Goal: Communication & Community: Ask a question

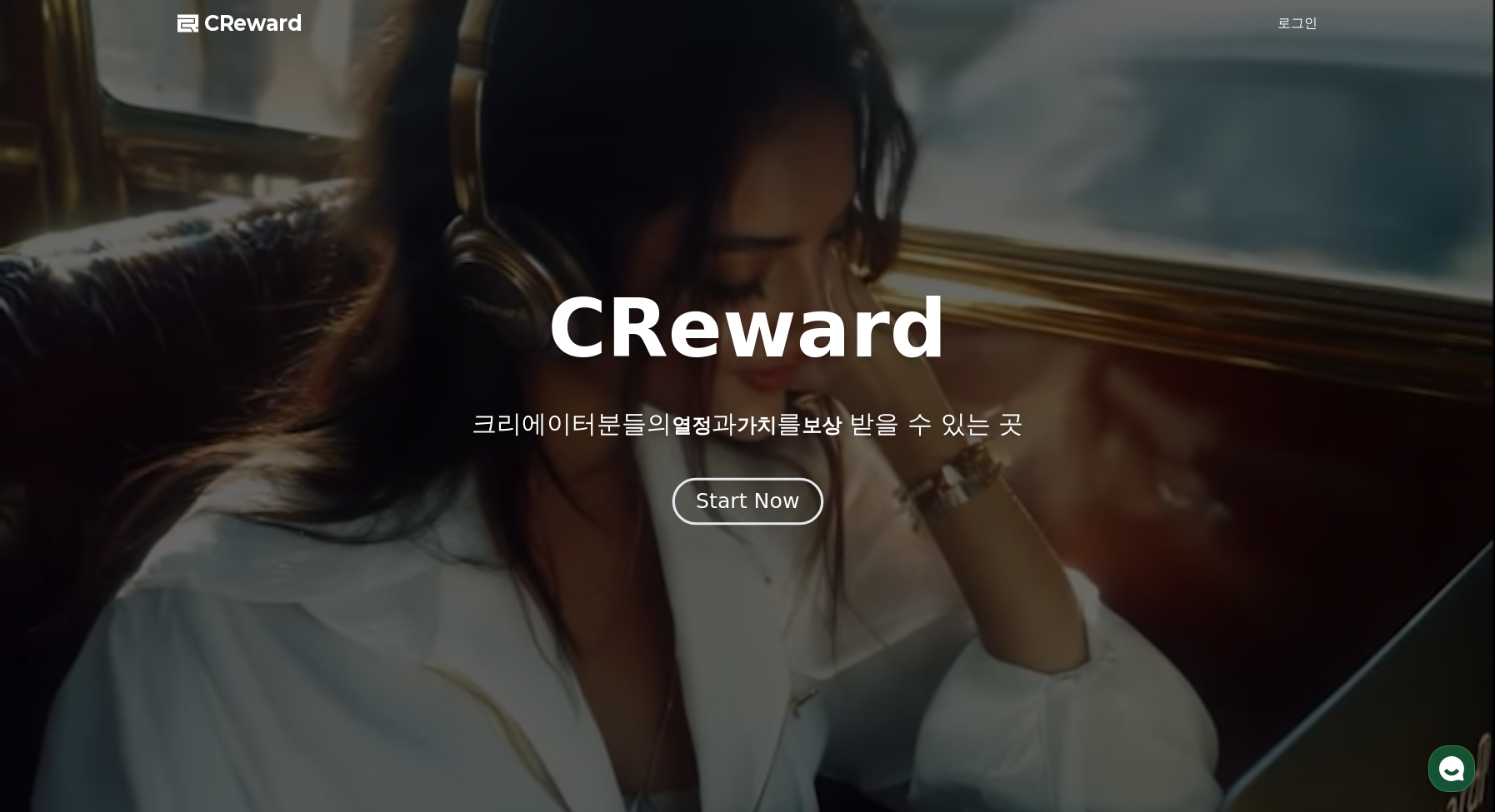
click at [759, 510] on div "Start Now" at bounding box center [747, 501] width 104 height 29
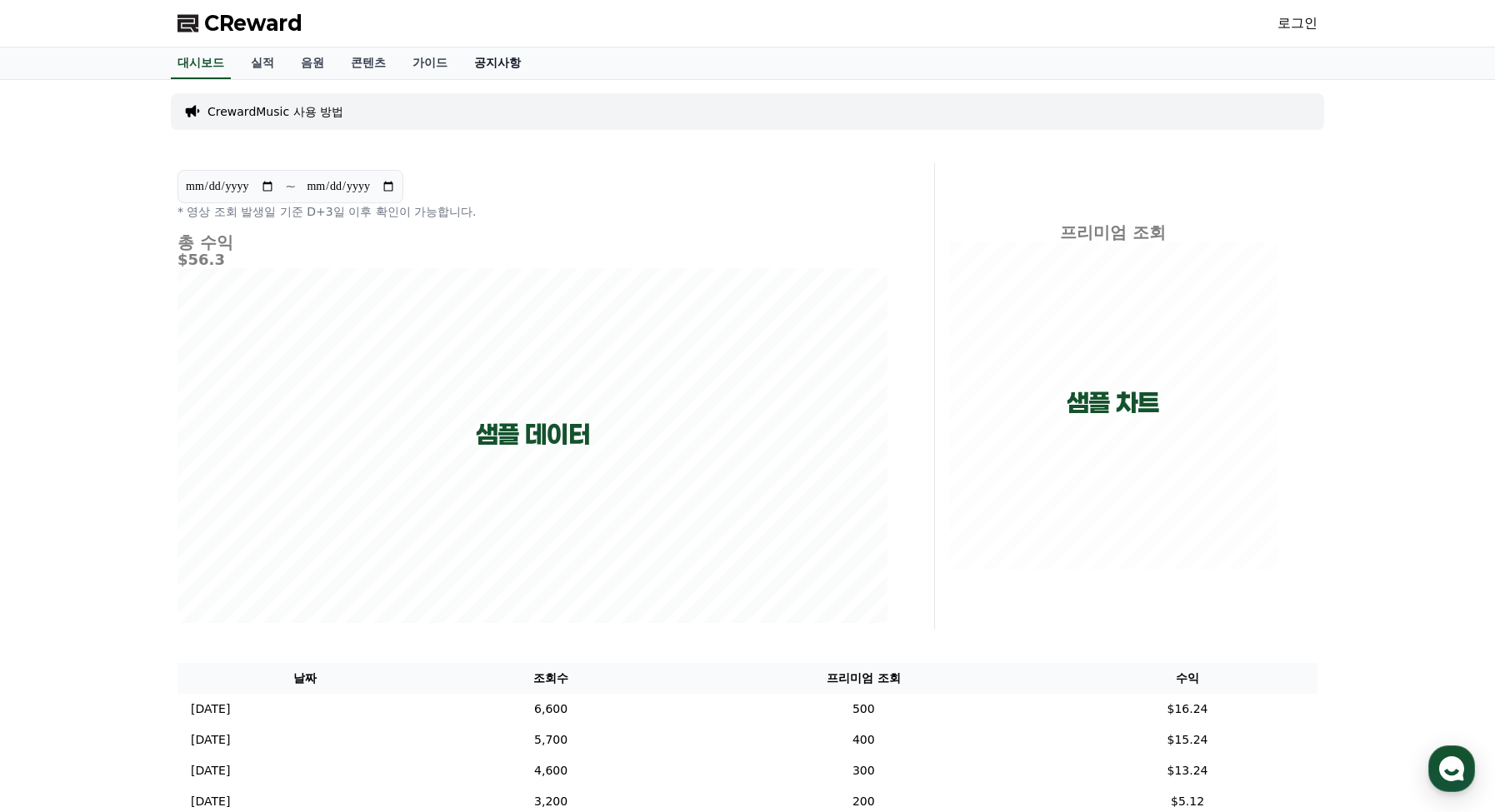
click at [518, 62] on link "공지사항" at bounding box center [497, 63] width 73 height 32
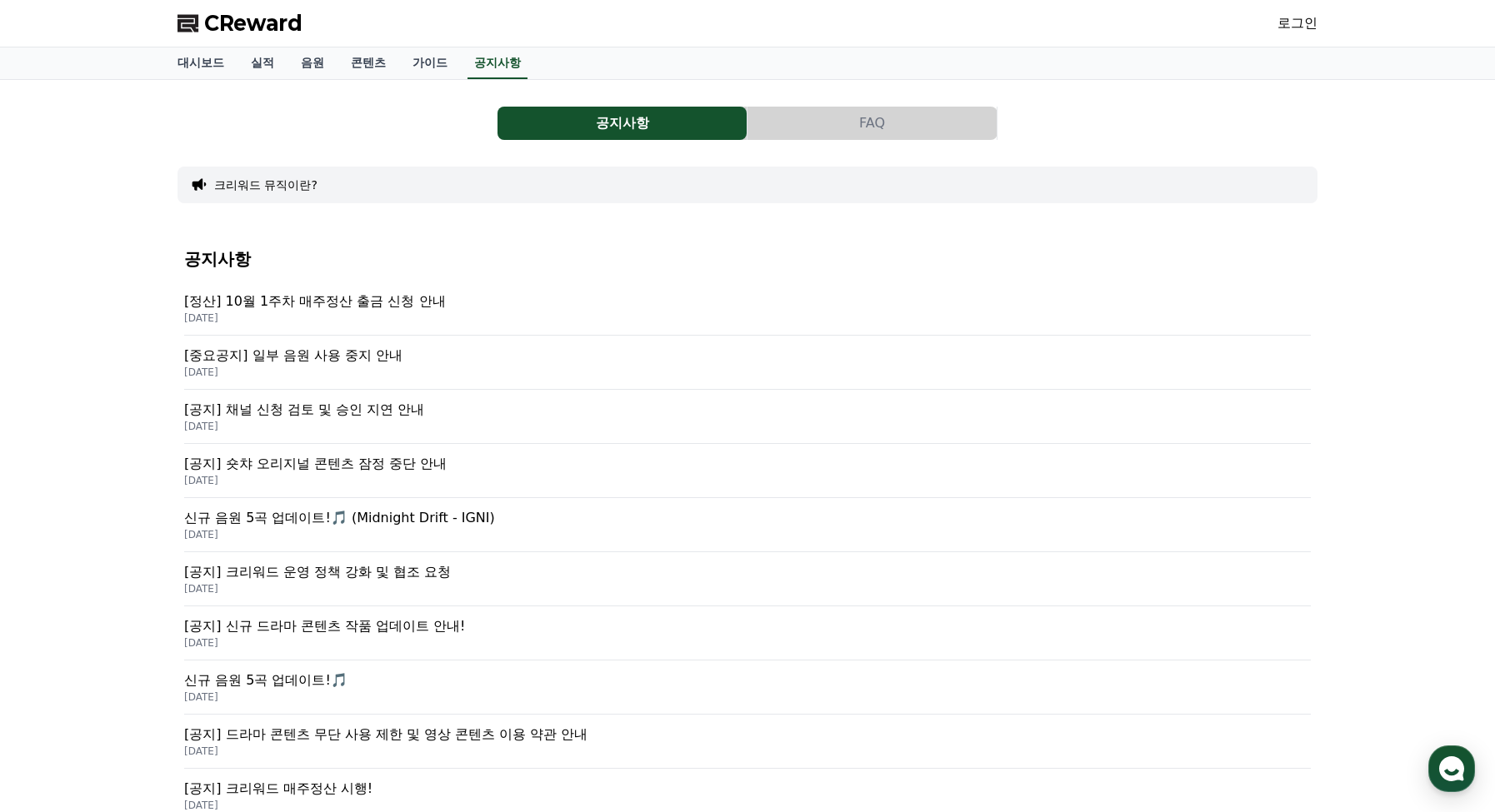
click at [375, 343] on div "[중요공지] 일부 음원 사용 중지 안내 [DATE]" at bounding box center [748, 362] width 1127 height 54
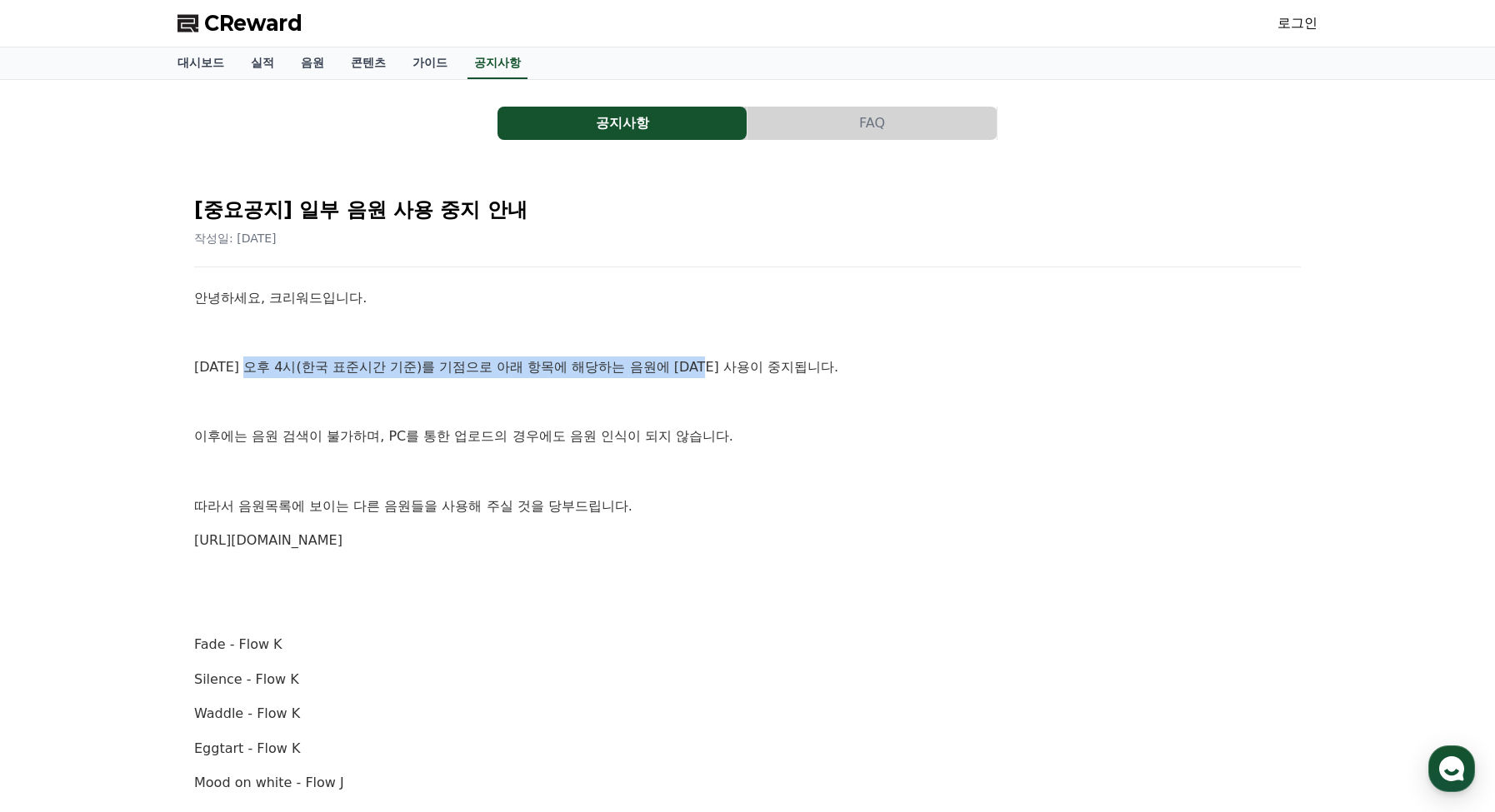
drag, startPoint x: 254, startPoint y: 362, endPoint x: 732, endPoint y: 355, distance: 478.1
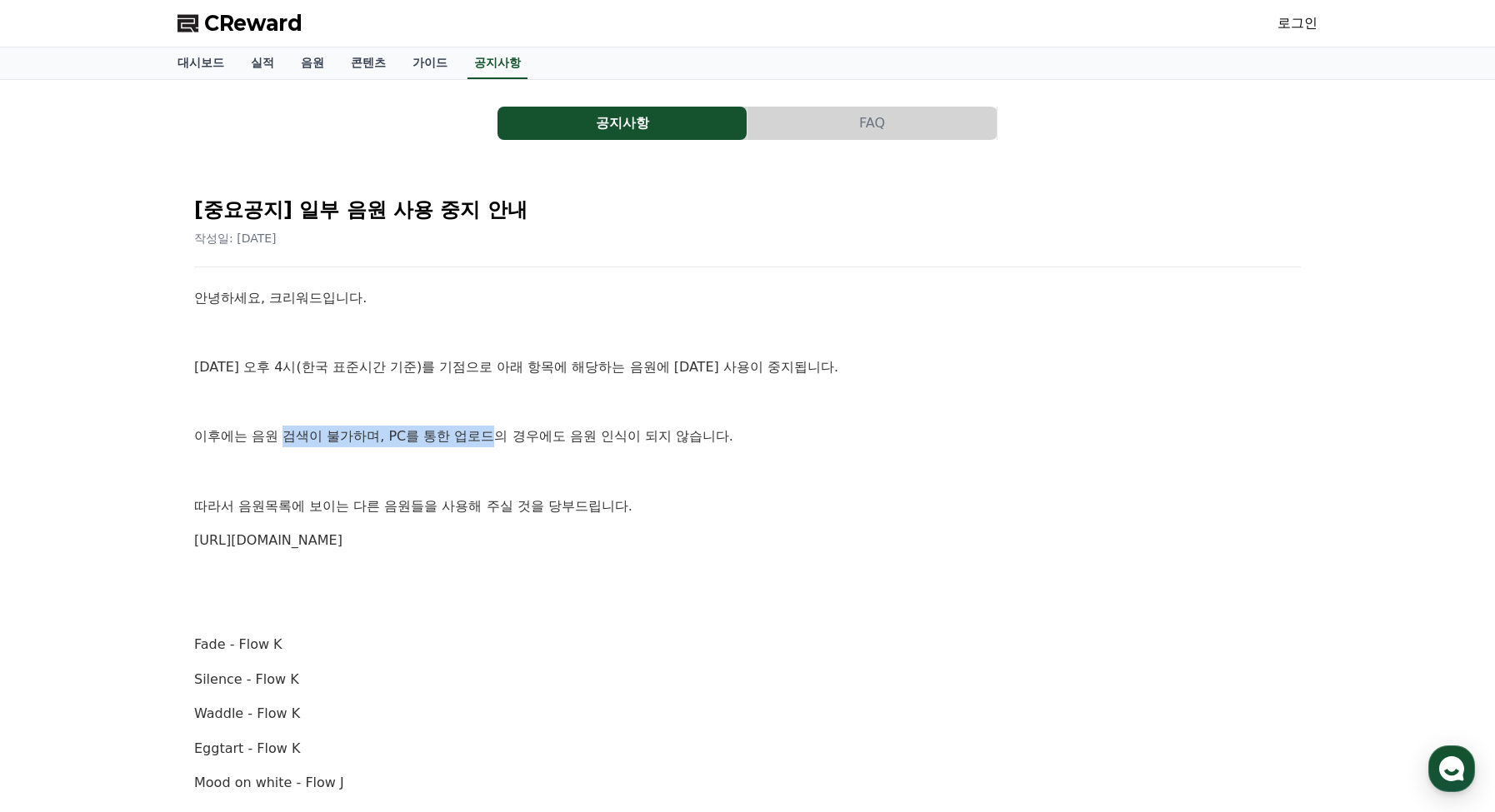
drag, startPoint x: 357, startPoint y: 427, endPoint x: 489, endPoint y: 422, distance: 132.1
click at [433, 64] on link "가이드" at bounding box center [429, 63] width 61 height 32
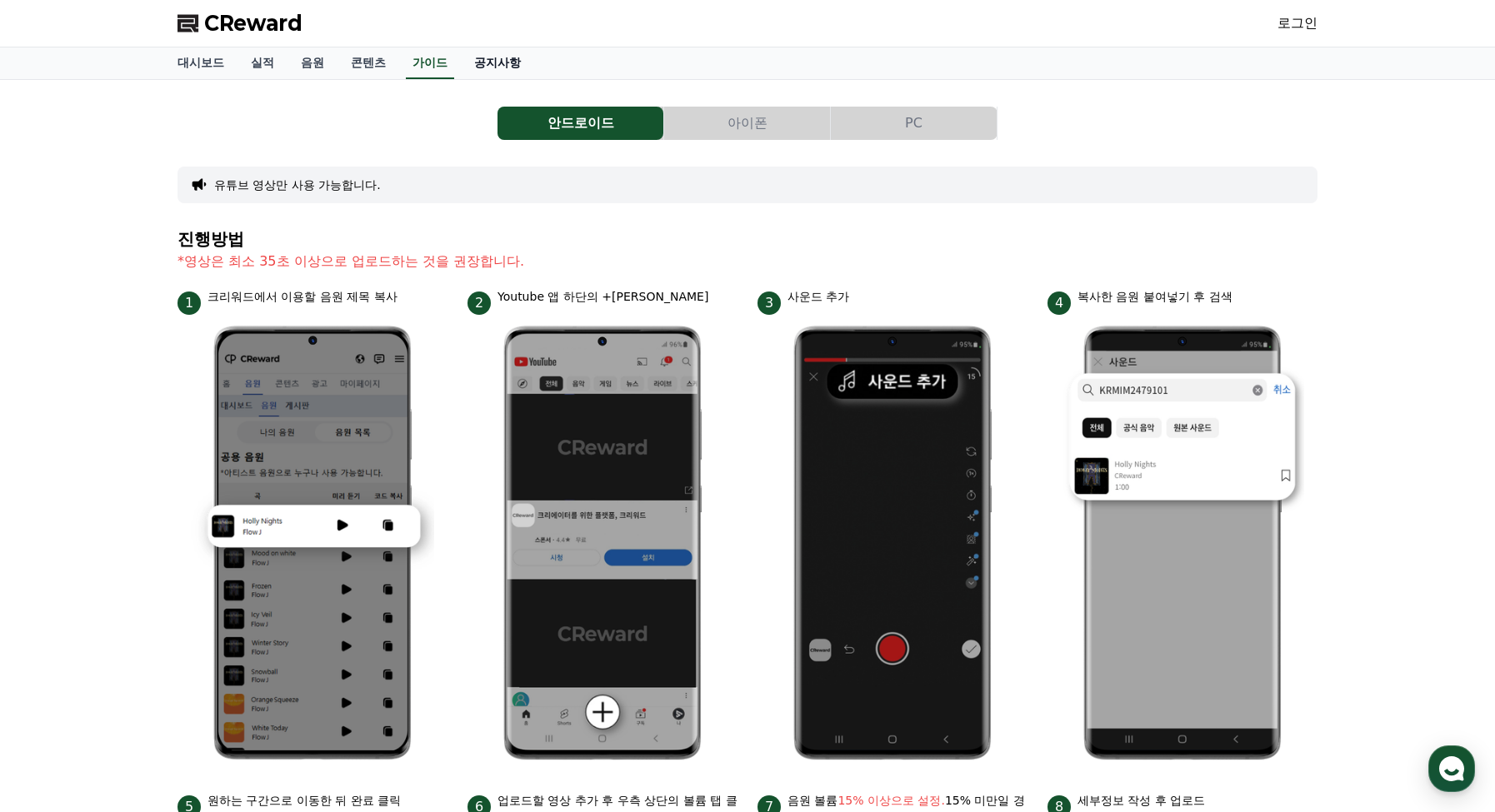
click at [492, 61] on link "공지사항" at bounding box center [497, 63] width 73 height 32
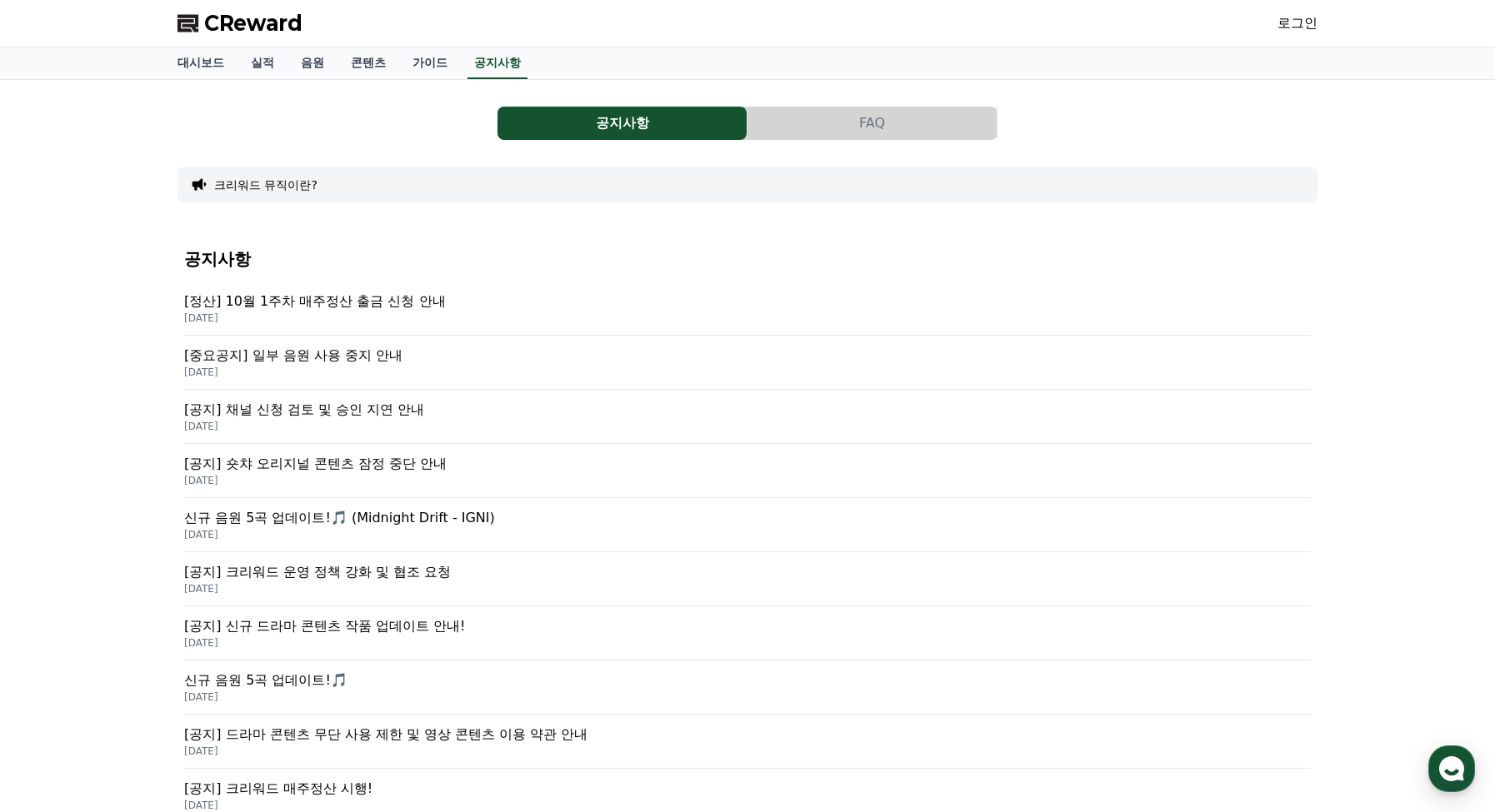
click at [348, 297] on p "[정산] 10월 1주차 매주정산 출금 신청 안내" at bounding box center [748, 302] width 1127 height 20
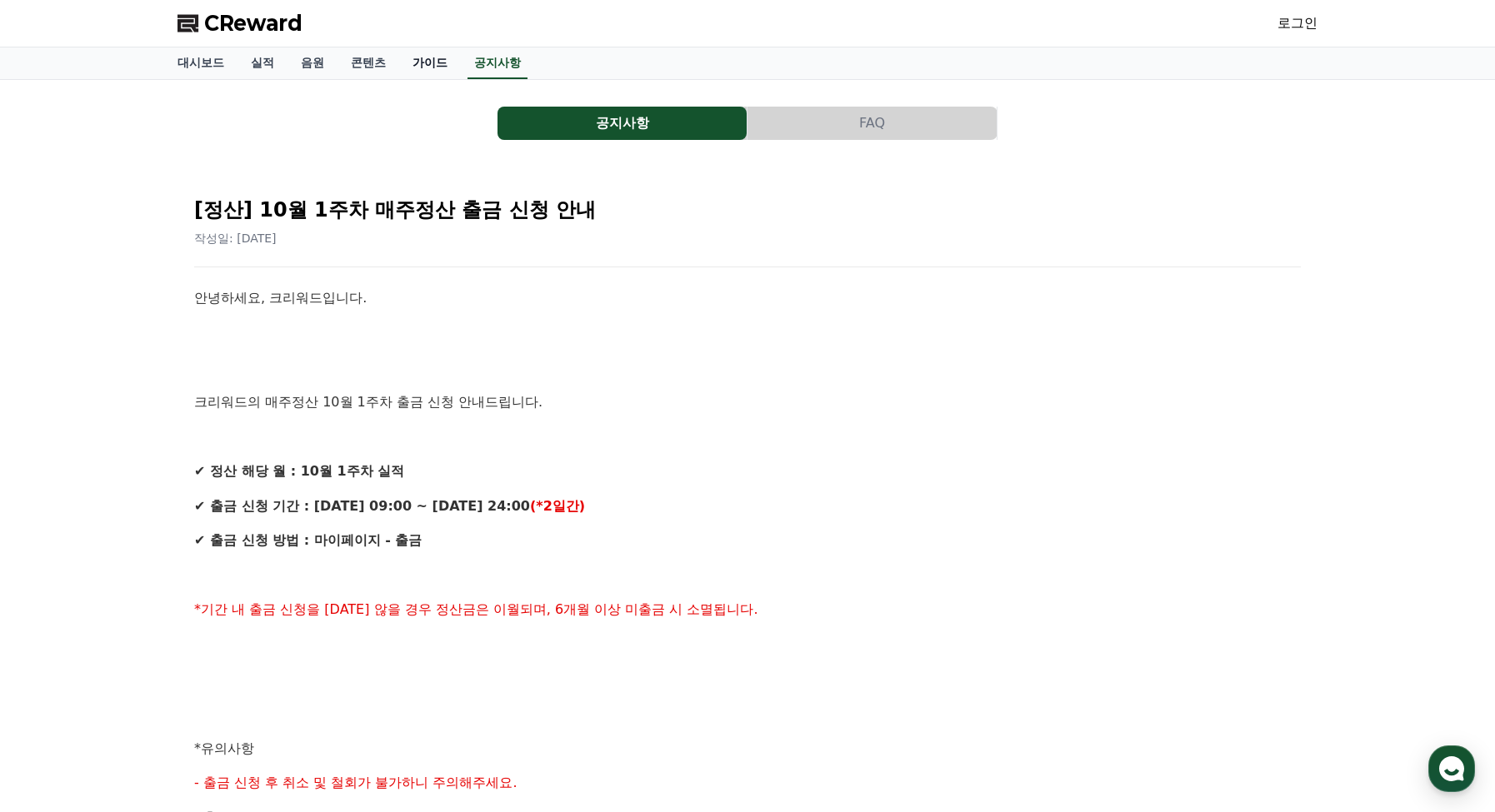
click at [427, 67] on link "가이드" at bounding box center [429, 63] width 61 height 32
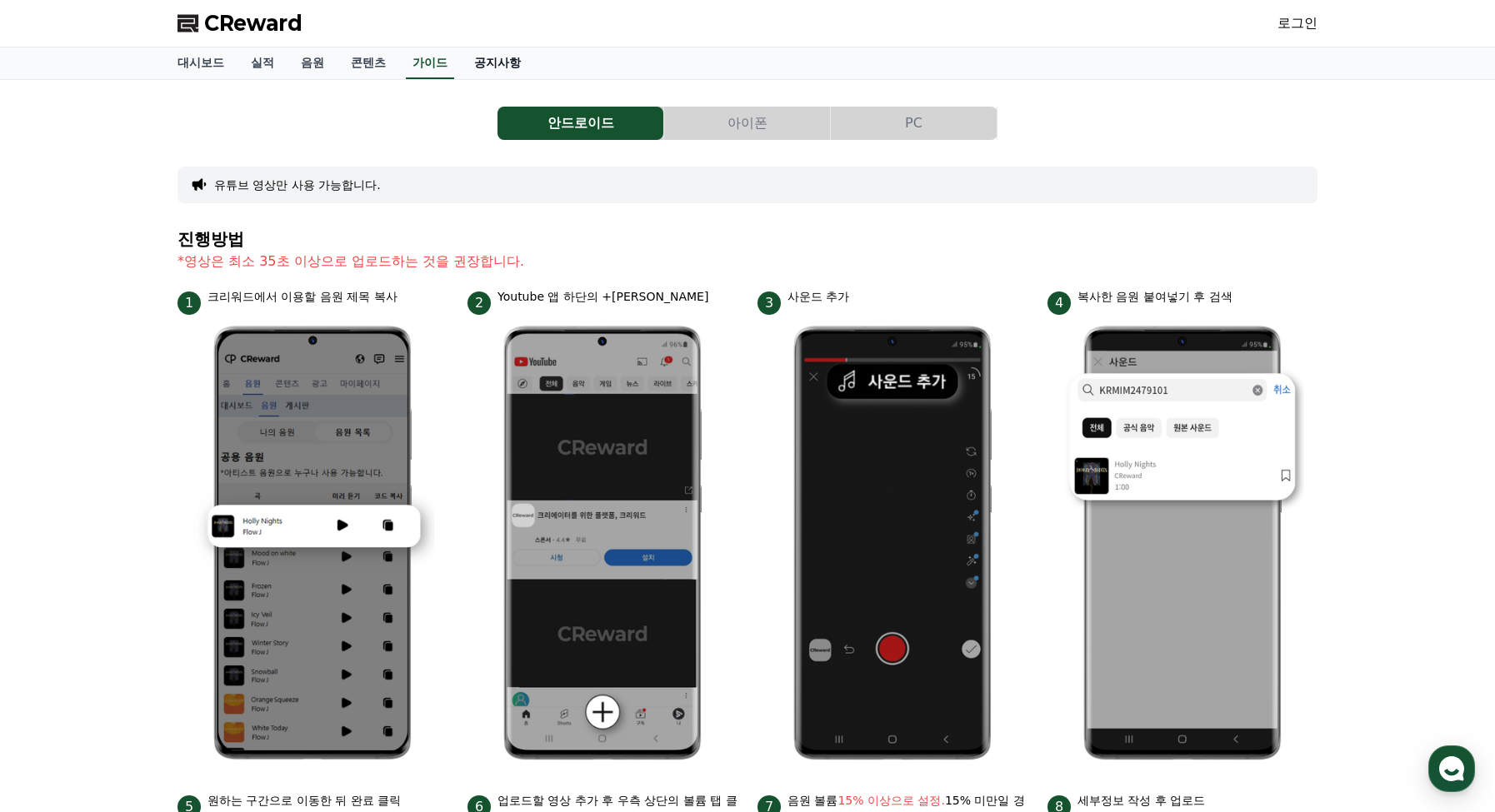
click at [468, 66] on link "공지사항" at bounding box center [497, 63] width 73 height 32
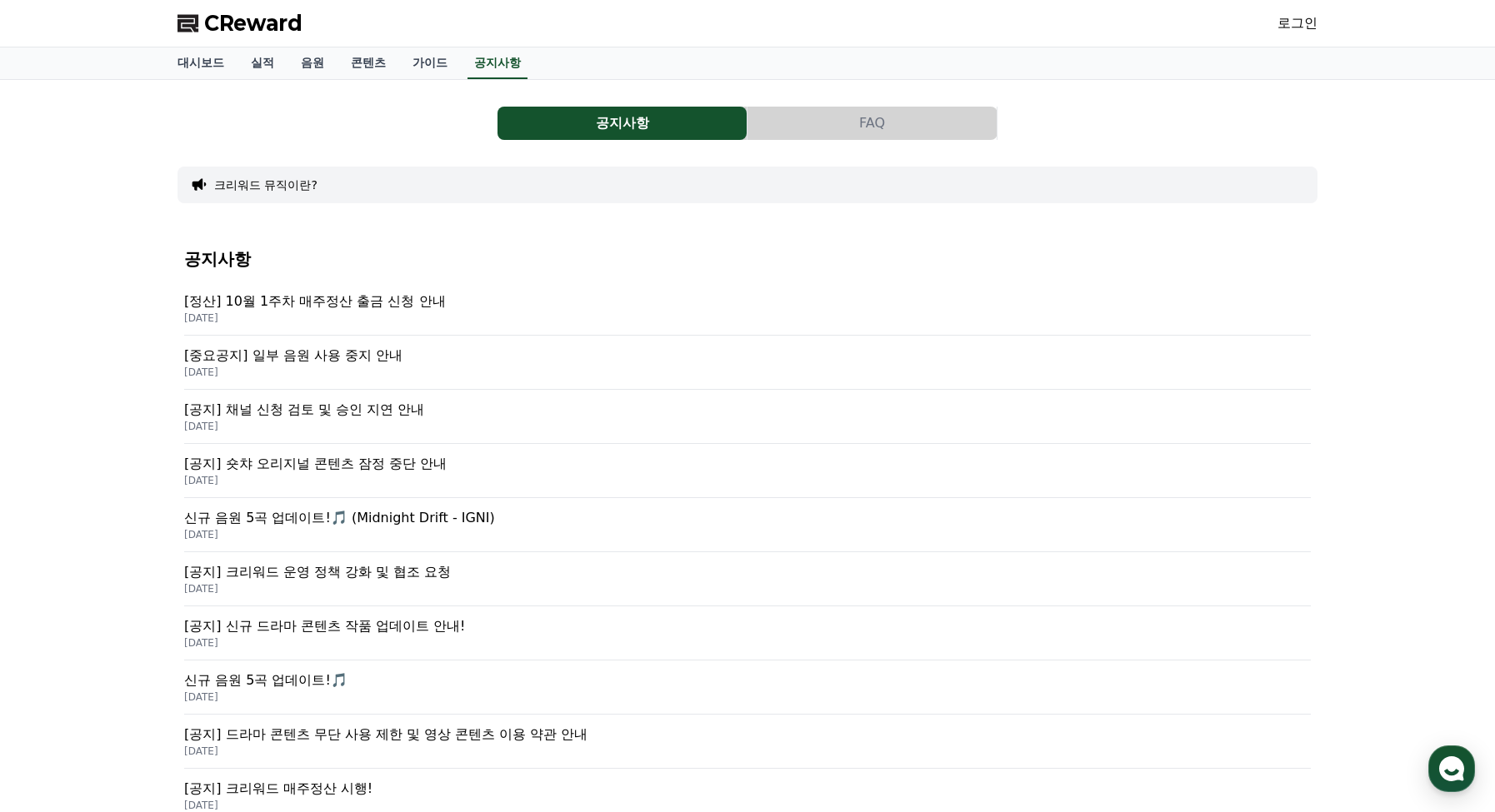
click at [367, 564] on p "[공지] 크리워드 운영 정책 강화 및 협조 요청" at bounding box center [748, 572] width 1127 height 20
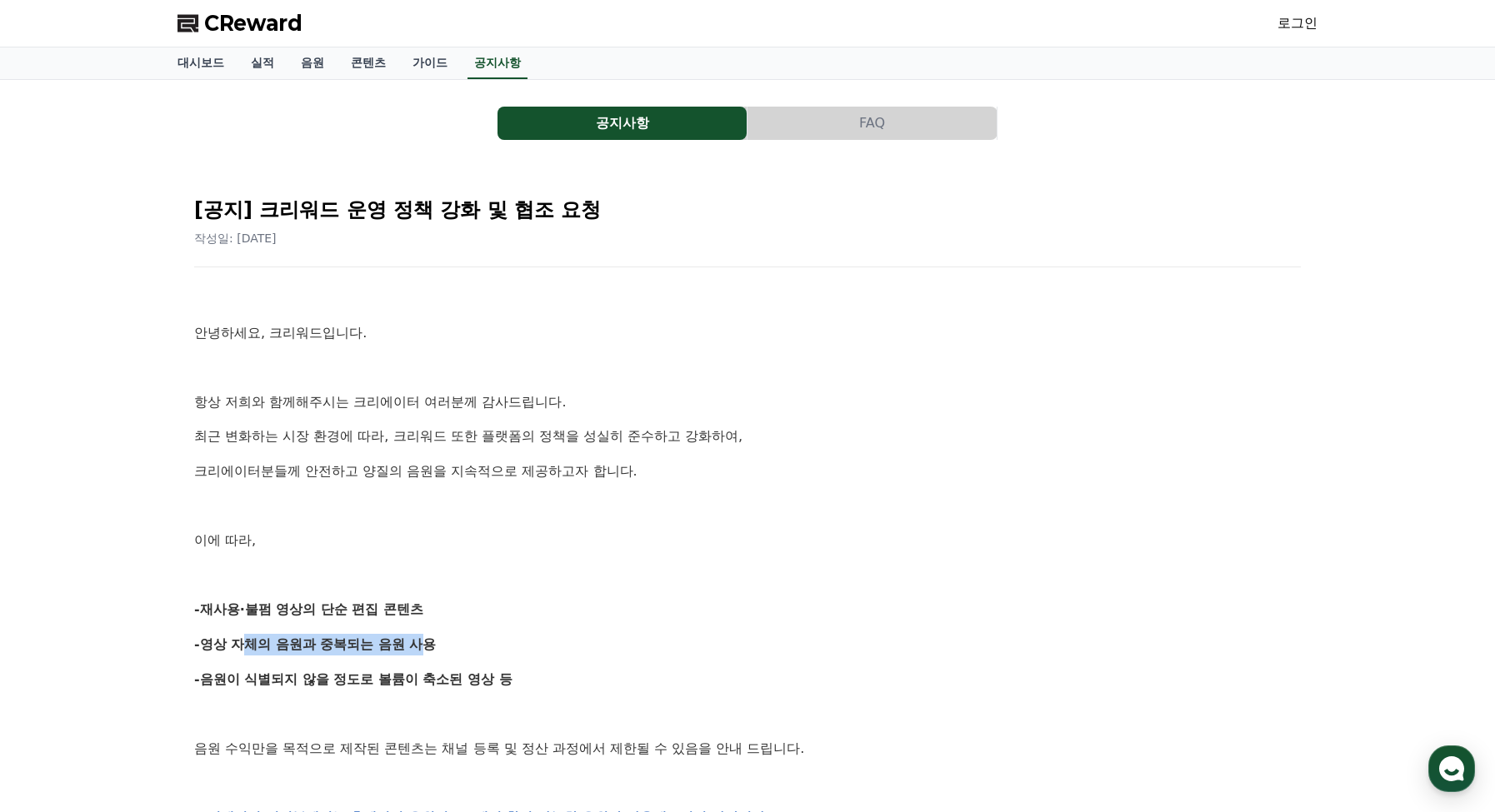
drag, startPoint x: 238, startPoint y: 643, endPoint x: 408, endPoint y: 635, distance: 170.2
click at [408, 636] on strong "-영상 자체의 음원과 중복되는 음원 사용" at bounding box center [316, 644] width 243 height 16
drag, startPoint x: 463, startPoint y: 681, endPoint x: 485, endPoint y: 683, distance: 22.1
click at [485, 683] on strong "-음원이 식별되지 않을 정도로 볼륨이 축소된 영상 등" at bounding box center [353, 680] width 319 height 16
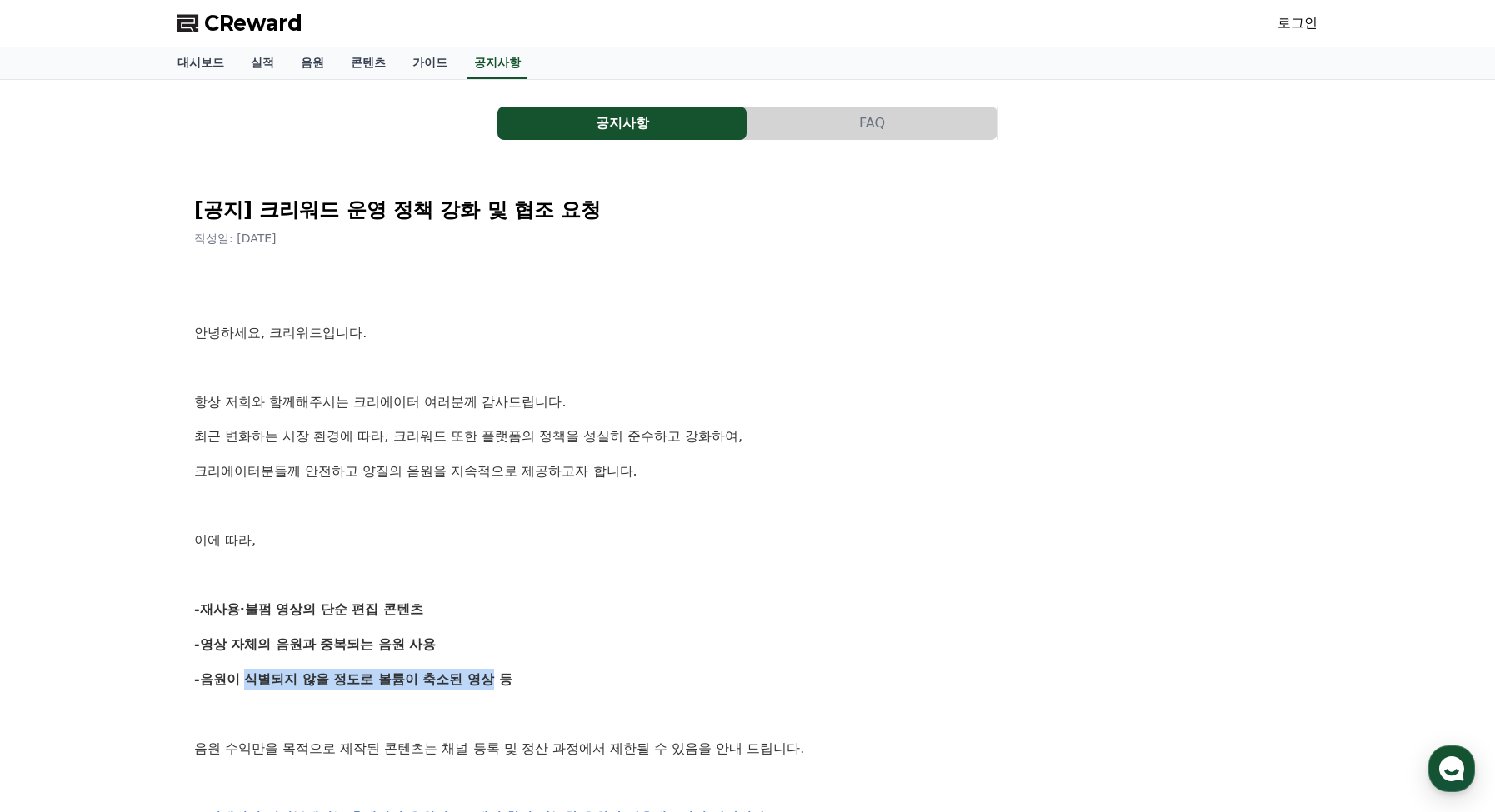
click at [485, 683] on strong "-음원이 식별되지 않을 정도로 볼륨이 축소된 영상 등" at bounding box center [353, 680] width 319 height 16
click at [494, 67] on link "공지사항" at bounding box center [497, 63] width 60 height 32
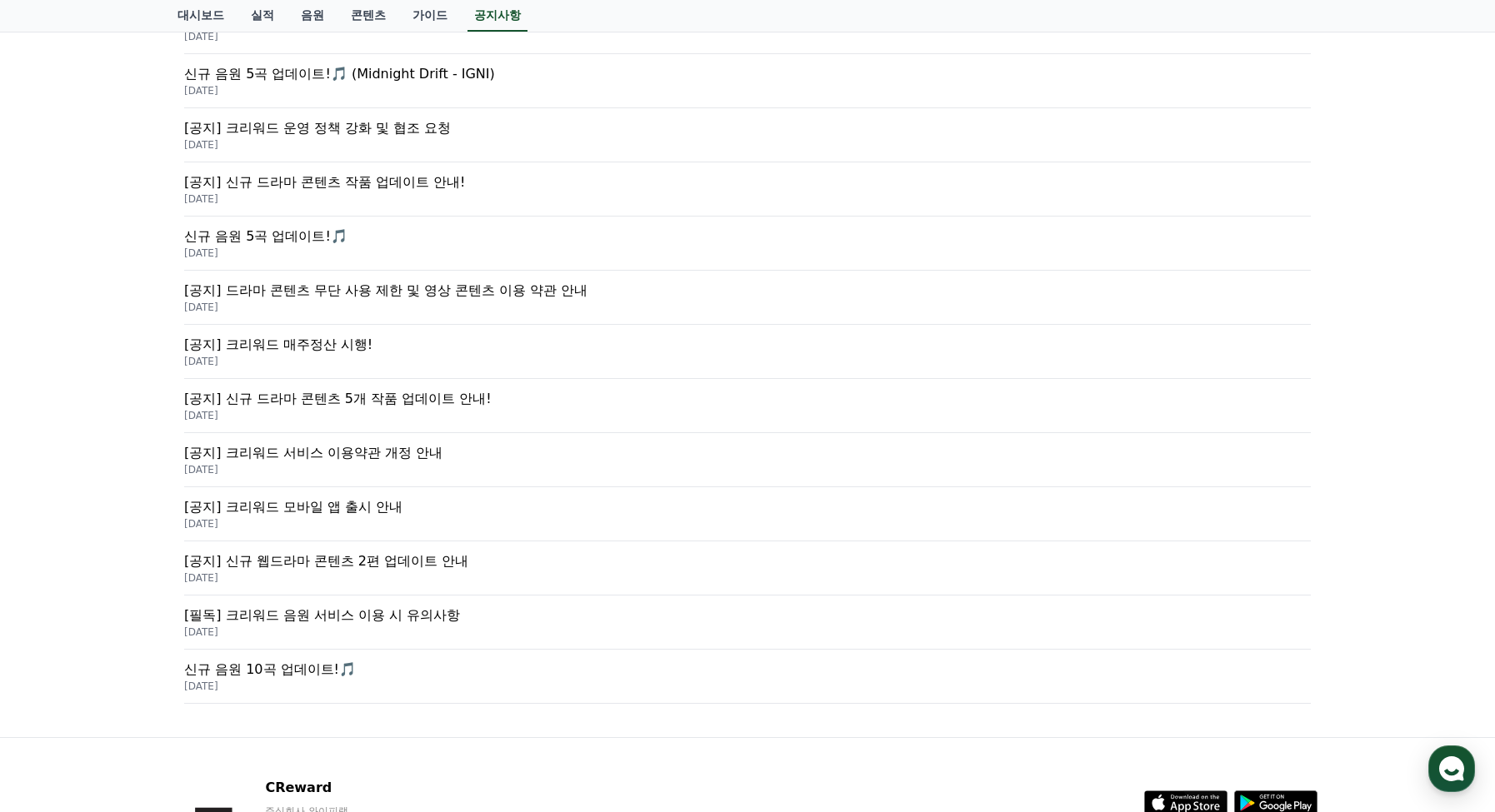
scroll to position [500, 0]
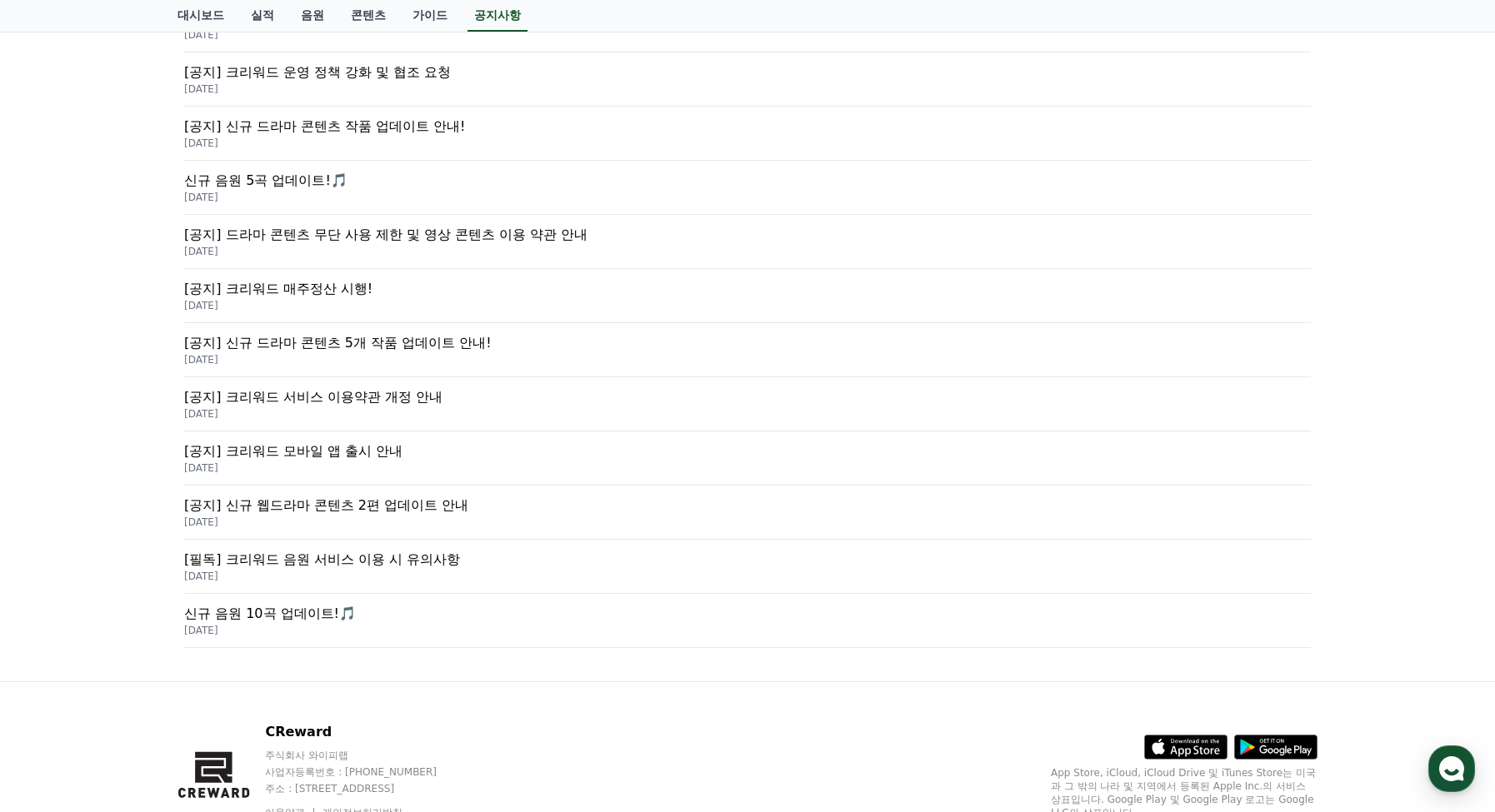
click at [447, 559] on p "[필독] 크리워드 음원 서비스 이용 시 유의사항" at bounding box center [748, 559] width 1127 height 20
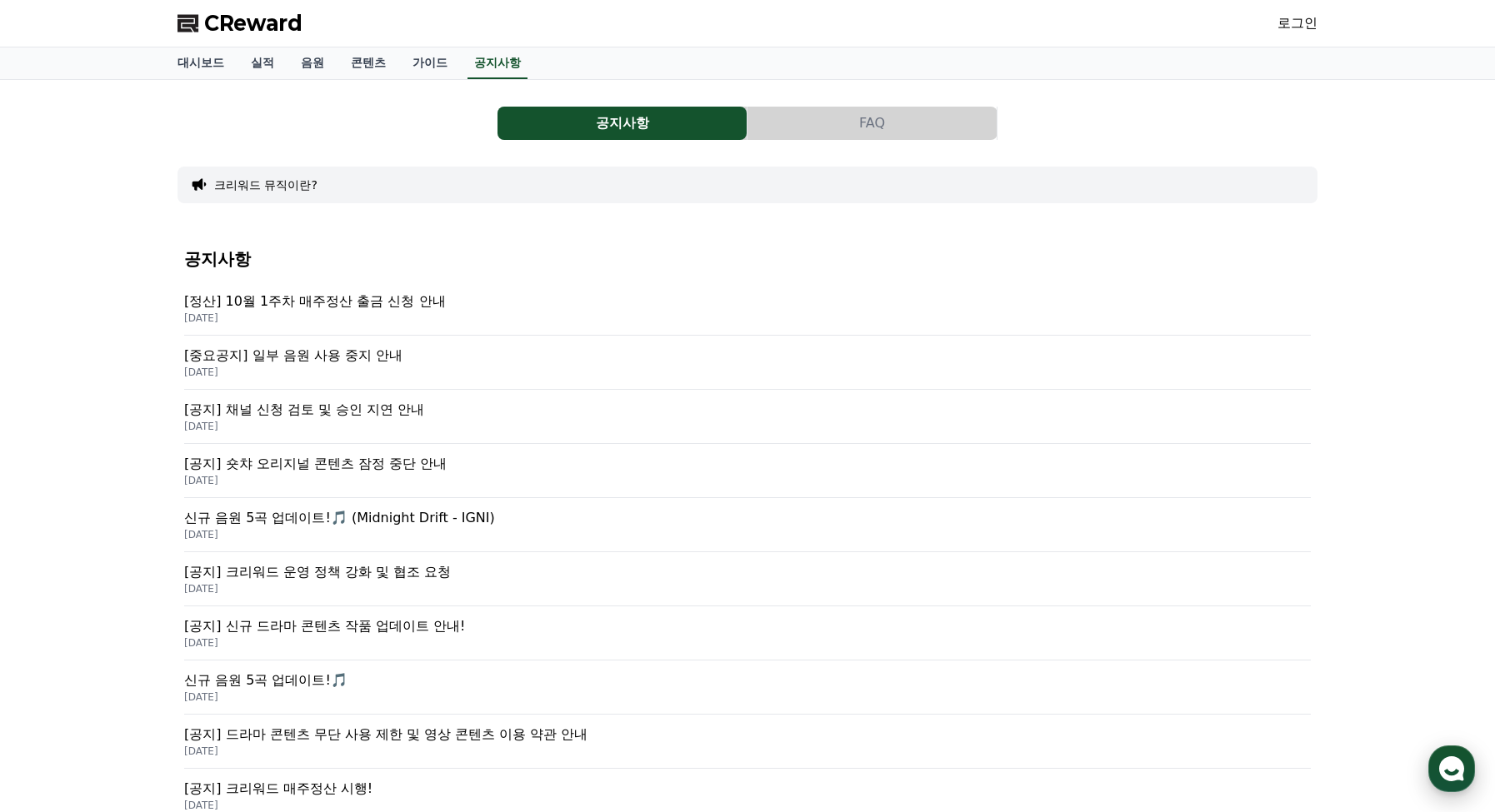
drag, startPoint x: 1460, startPoint y: 768, endPoint x: 1448, endPoint y: 753, distance: 19.2
click at [1460, 768] on use "button" at bounding box center [1451, 769] width 25 height 25
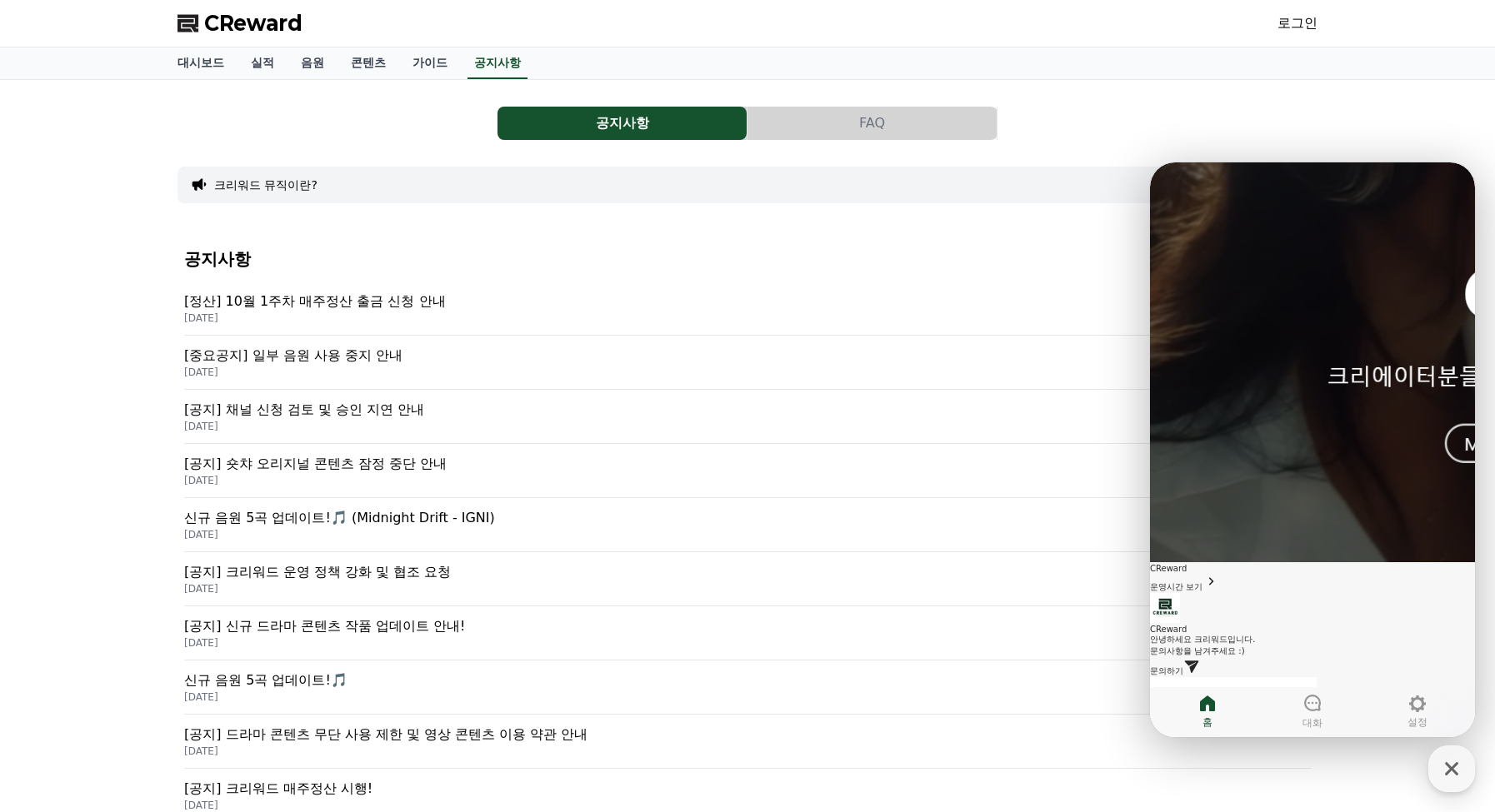
click at [1200, 666] on link "문의하기" at bounding box center [1174, 670] width 50 height 9
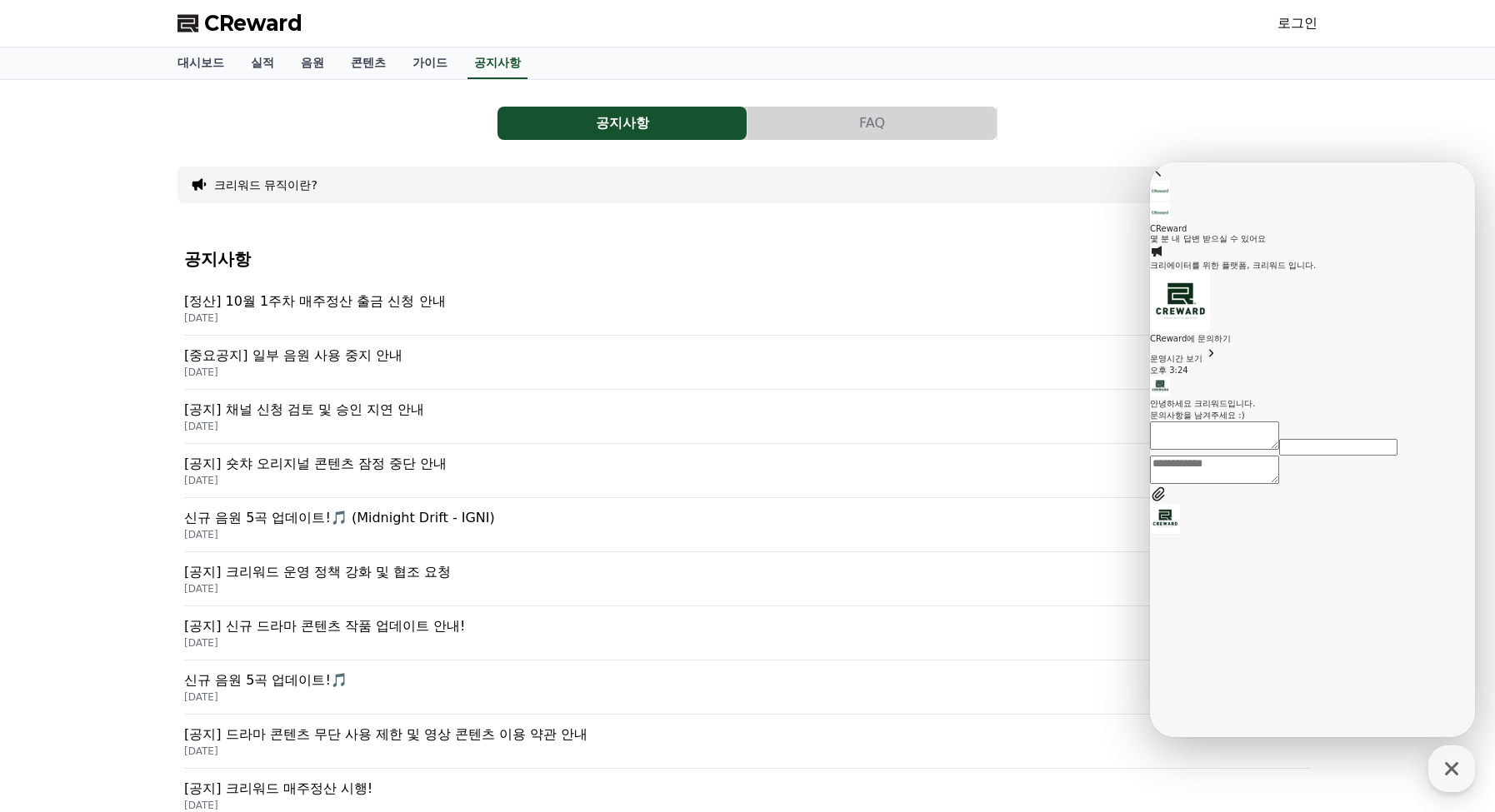
click at [1272, 484] on textarea "Messenger Input Textarea" at bounding box center [1214, 470] width 129 height 29
click at [1202, 363] on span "운영시간 보기" at bounding box center [1175, 358] width 52 height 9
click at [1164, 752] on icon "button" at bounding box center [1159, 757] width 11 height 11
click at [1277, 484] on textarea "Messenger Input Textarea" at bounding box center [1214, 470] width 129 height 29
type textarea "*"
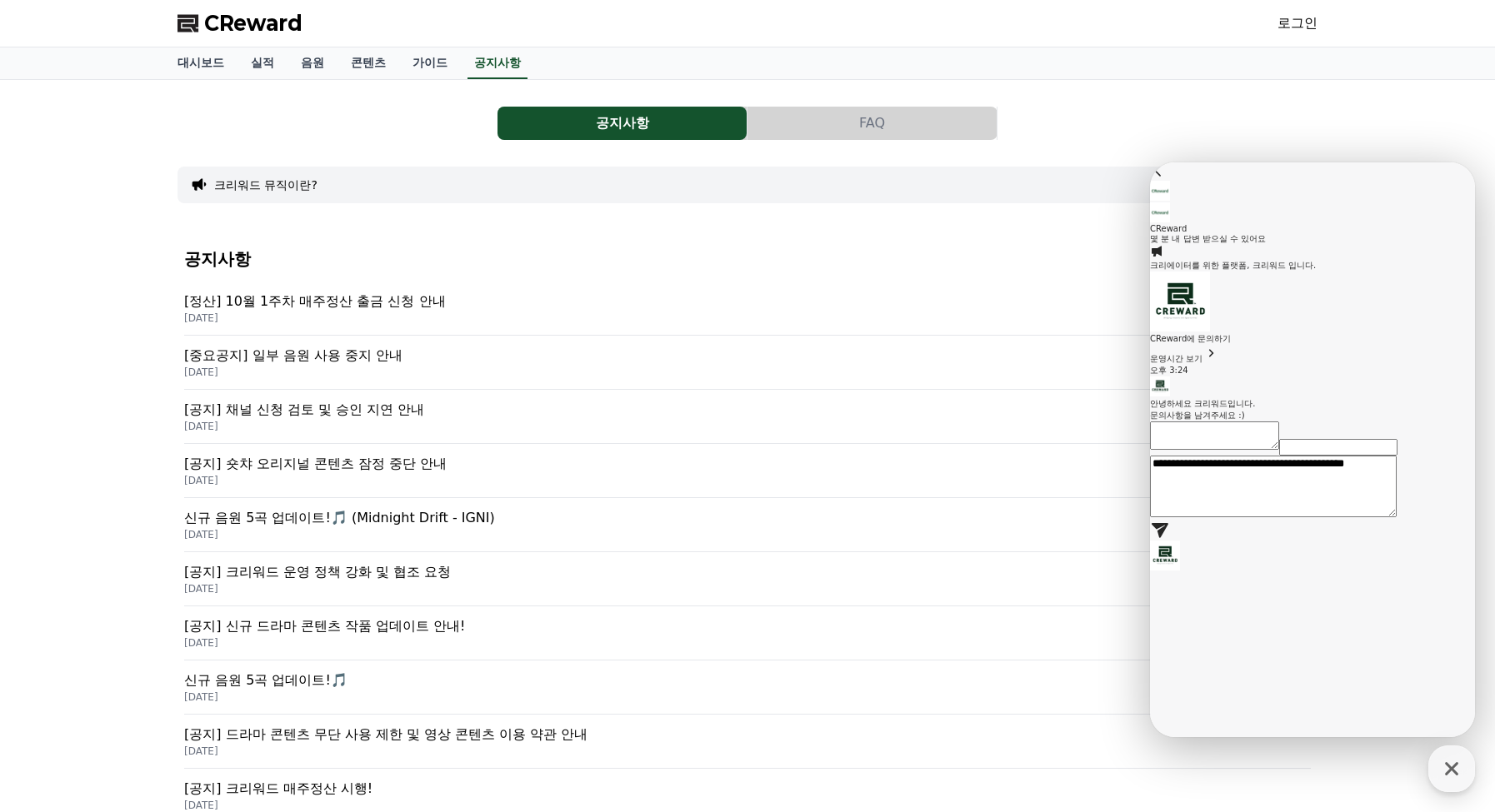
type textarea "**********"
click at [1277, 517] on textarea "**********" at bounding box center [1273, 486] width 247 height 61
paste textarea "**********"
type textarea "**********"
click at [1169, 539] on icon at bounding box center [1159, 529] width 20 height 20
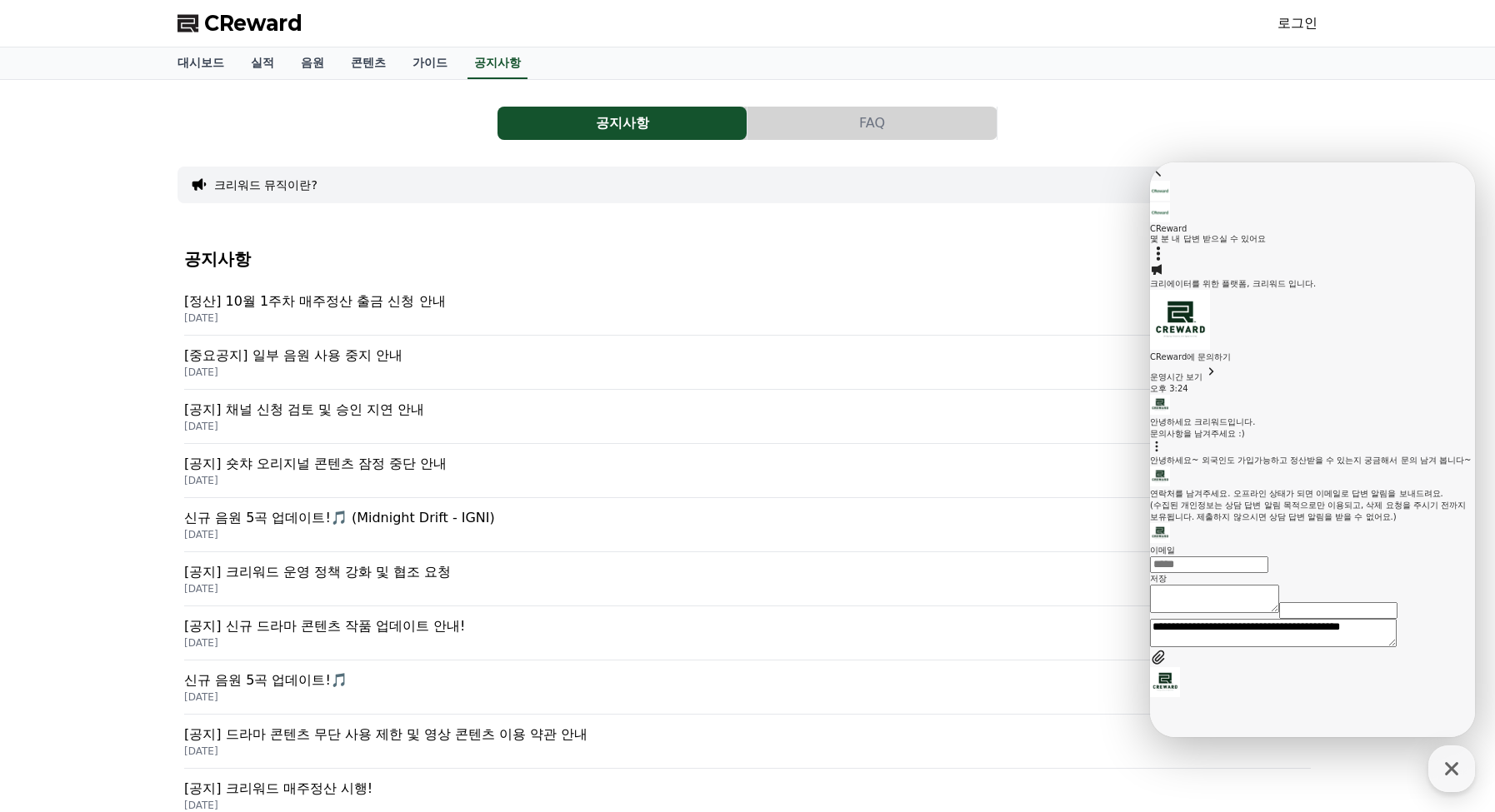
scroll to position [237, 0]
type input "**********"
click at [1166, 585] on button "저장" at bounding box center [1158, 579] width 17 height 12
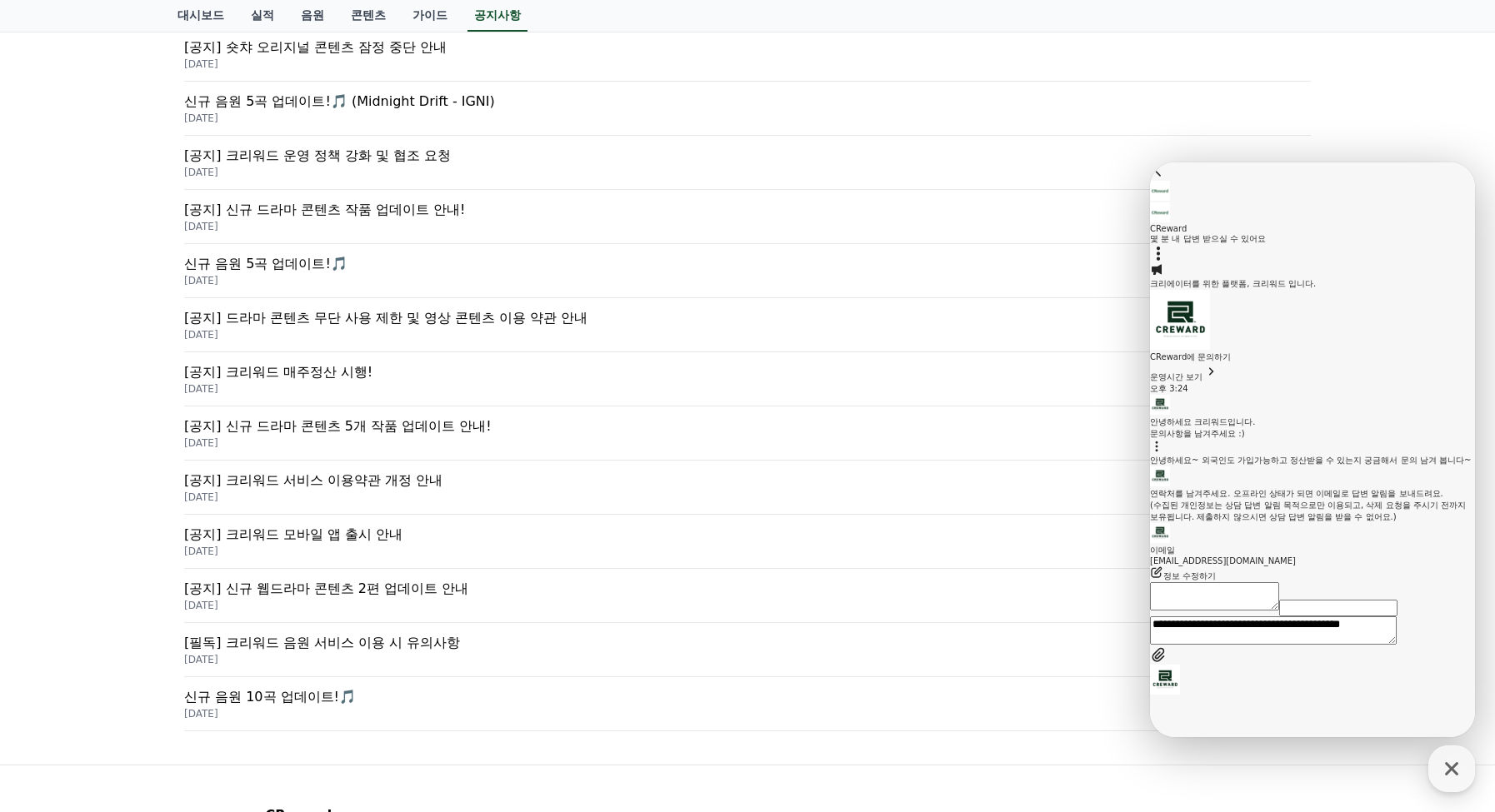
scroll to position [0, 0]
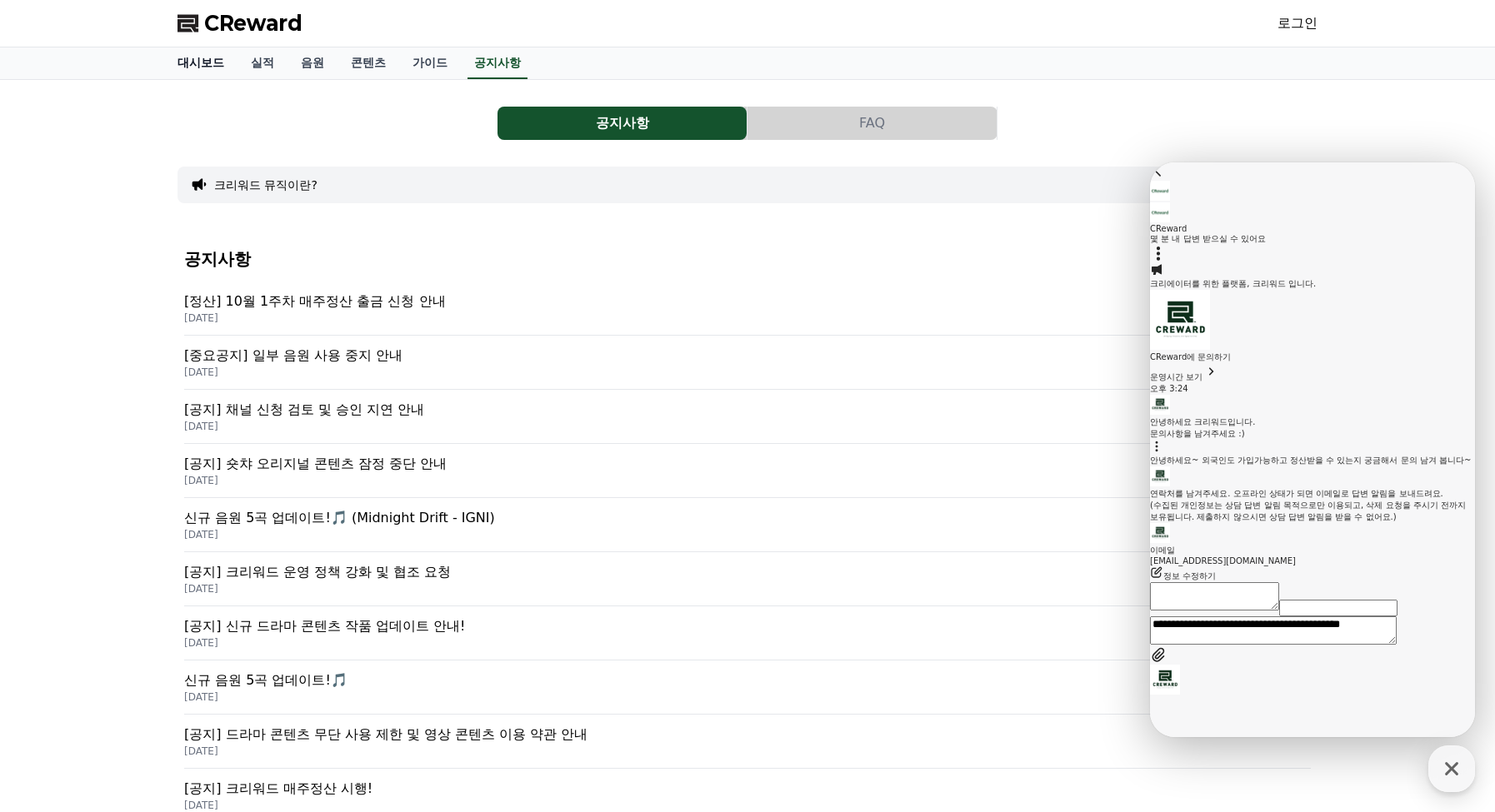
click at [182, 67] on link "대시보드" at bounding box center [200, 63] width 73 height 32
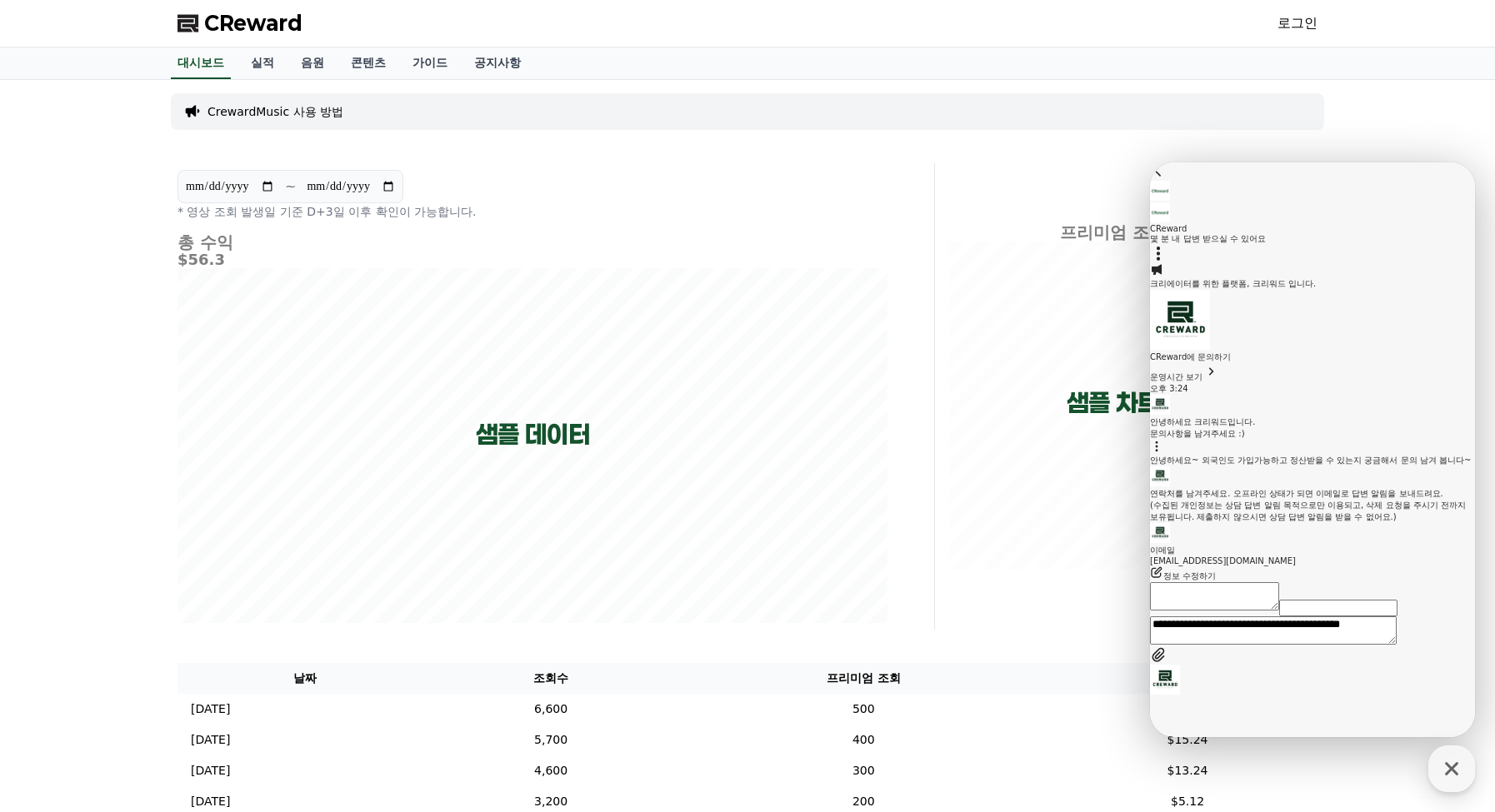
click at [280, 21] on span "CReward" at bounding box center [254, 23] width 99 height 27
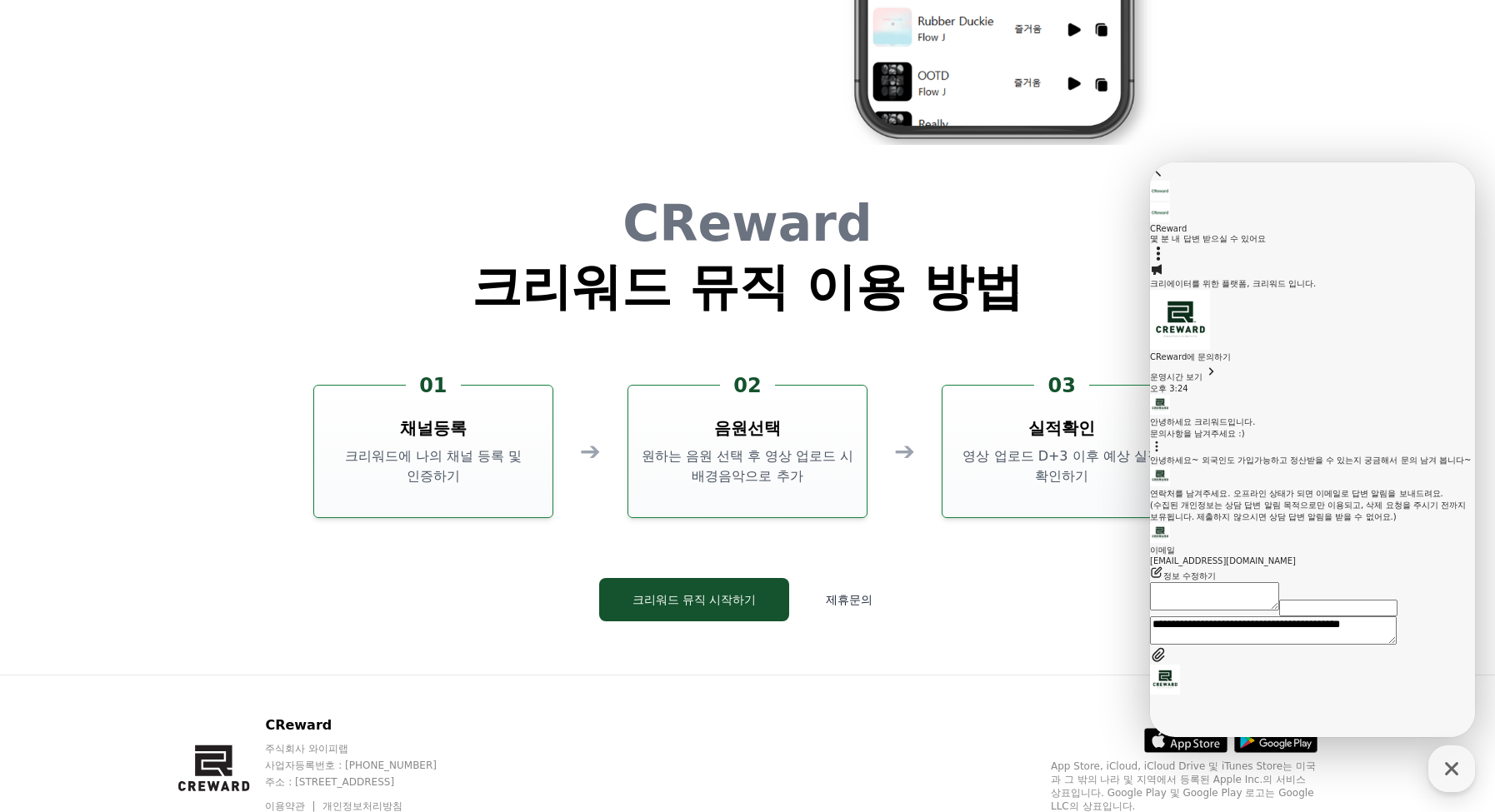
scroll to position [4514, 0]
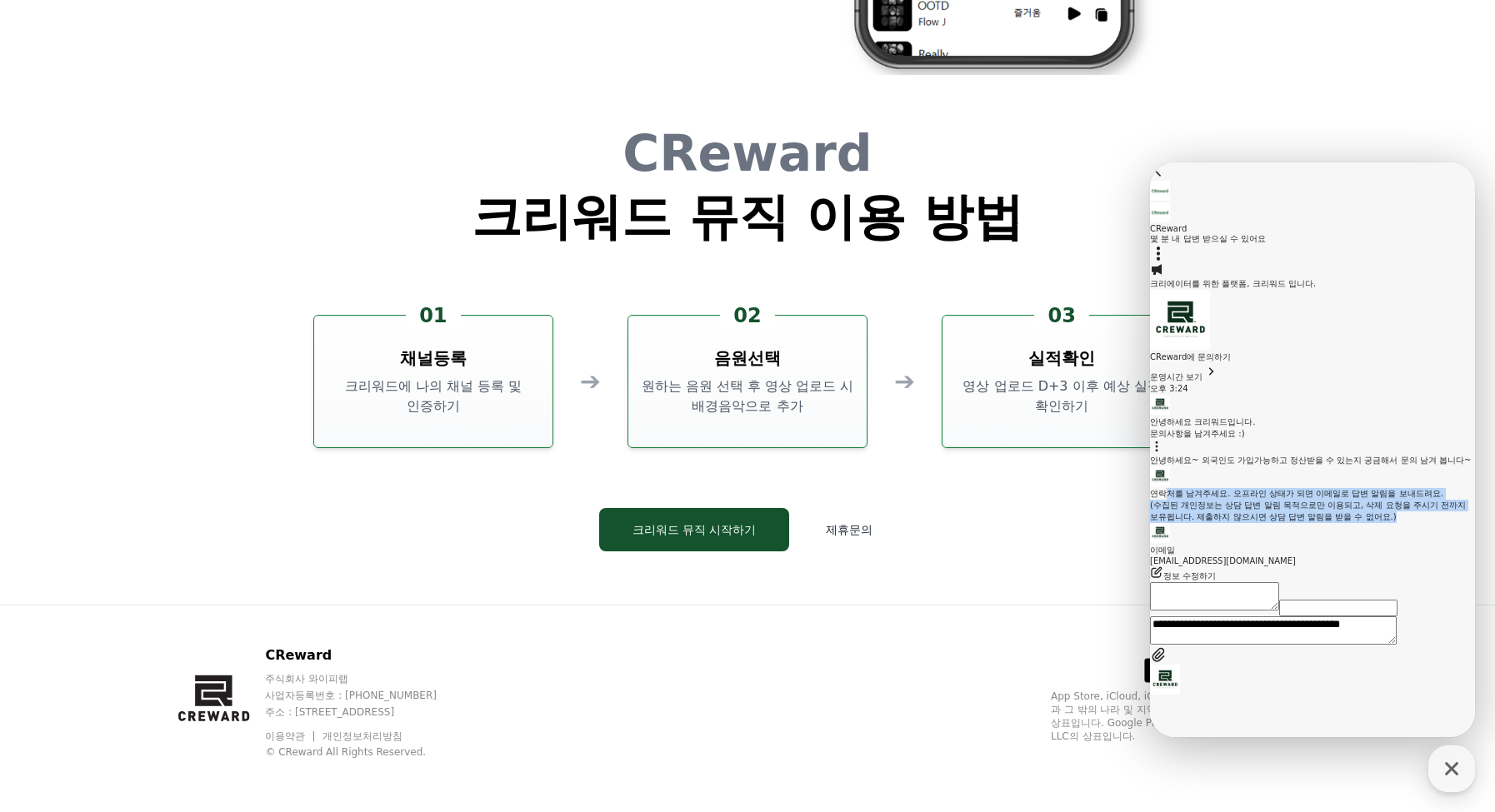
drag, startPoint x: 1218, startPoint y: 391, endPoint x: 1349, endPoint y: 516, distance: 181.1
click at [1349, 516] on div "연락처를 남겨주세요. 오프라인 상태가 되면 이메일로 답변 알림을 보내드려요. (수집된 개인정보는 상담 답변 알림 목적으로만 이용되고, 삭제 요…" at bounding box center [1311, 505] width 325 height 35
click at [1347, 500] on div "(수집된 개인정보는 상담 답변 알림 목적으로만 이용되고, 삭제 요청을 주시기 전까지 보유됩니다. 제출하지 않으시면 상담 답변 알림을 받을 수 …" at bounding box center [1311, 512] width 325 height 24
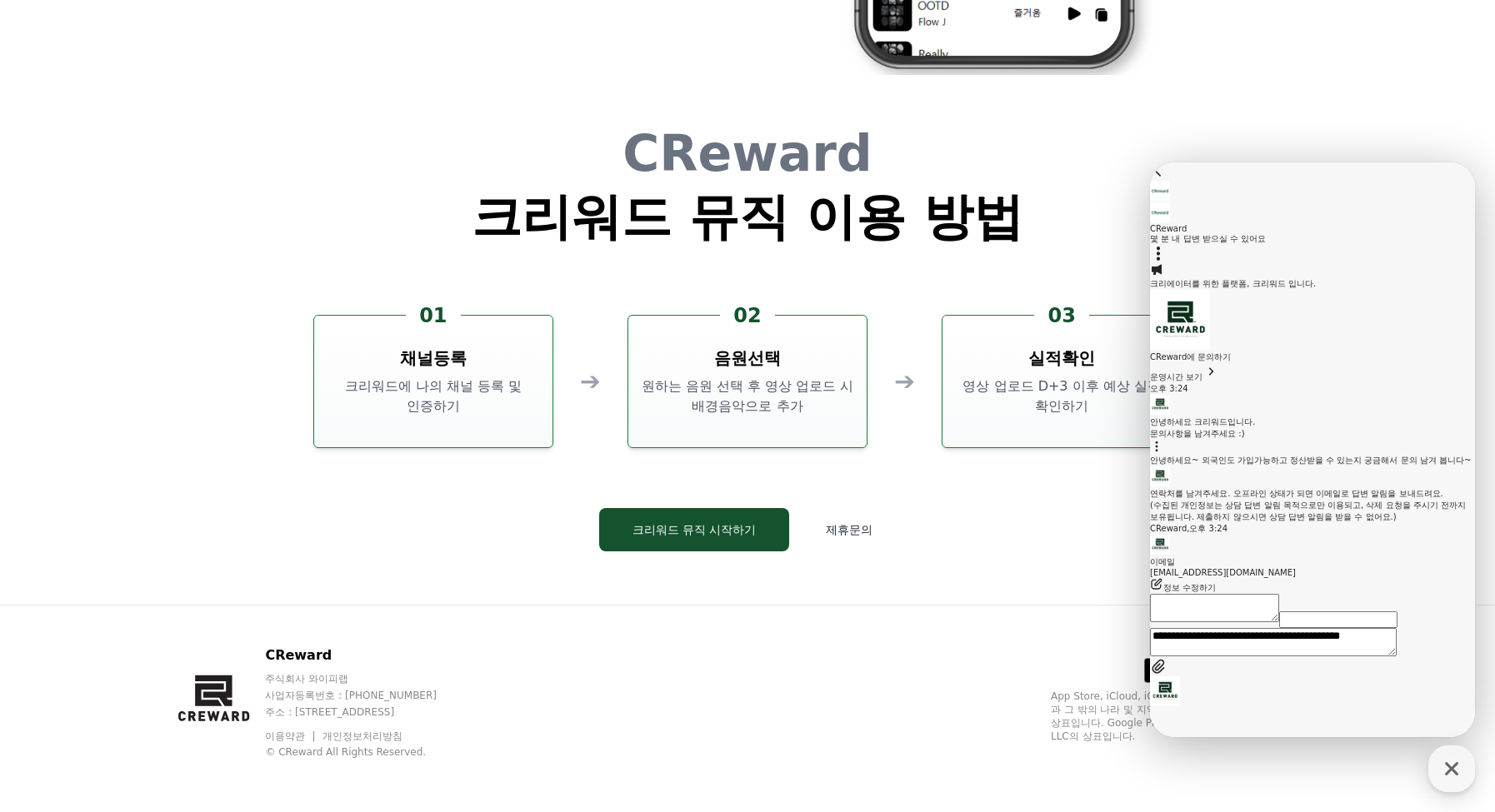
scroll to position [208, 0]
click at [1284, 645] on textarea "**********" at bounding box center [1273, 630] width 247 height 29
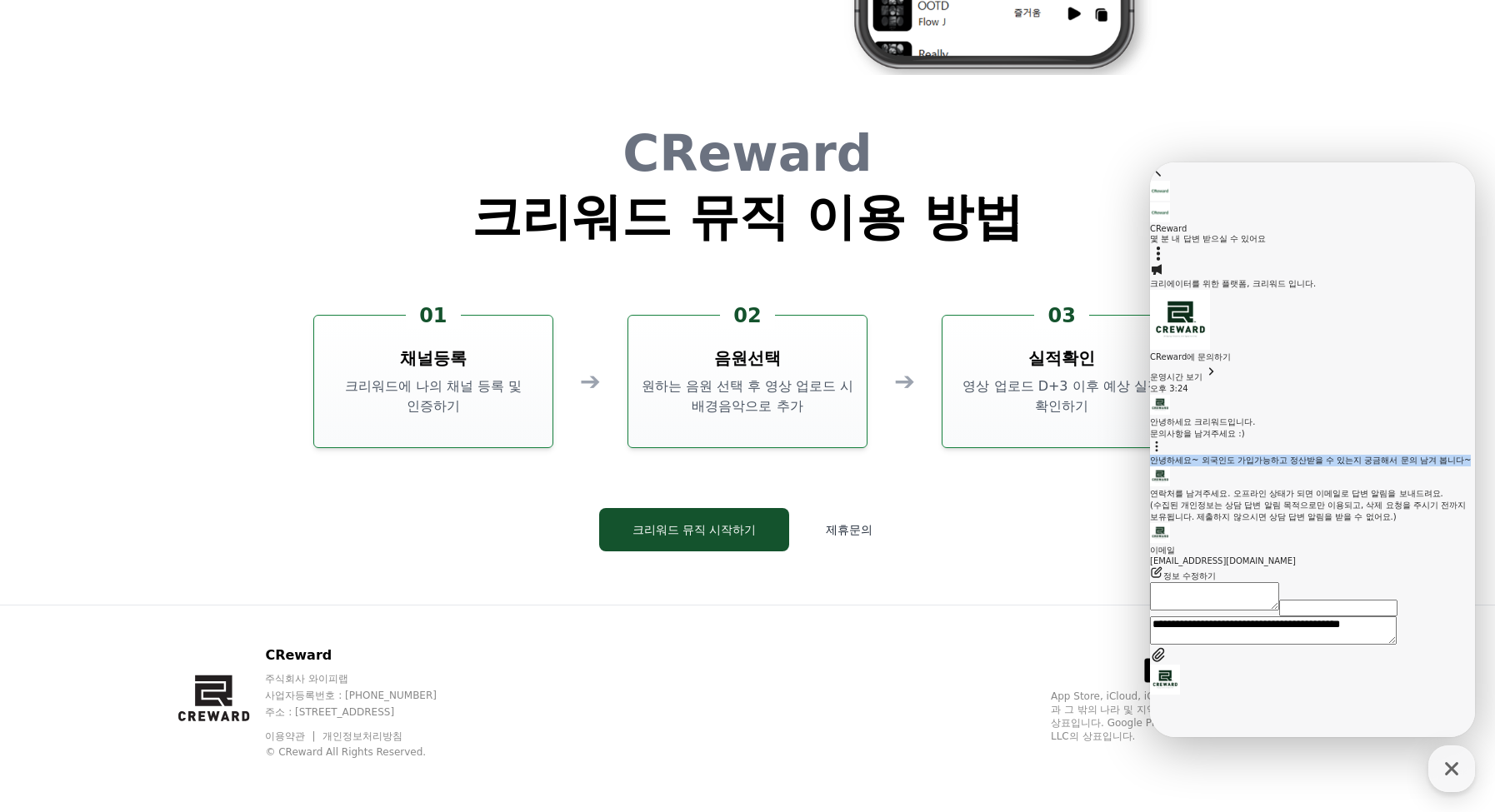
drag, startPoint x: 1320, startPoint y: 344, endPoint x: 1227, endPoint y: 307, distance: 100.1
click at [1227, 455] on div "안녕하세요~ 외국인도 가입가능하고 정산받을 수 있는지 궁금해서 문의 남겨 봅니다~" at bounding box center [1311, 461] width 325 height 12
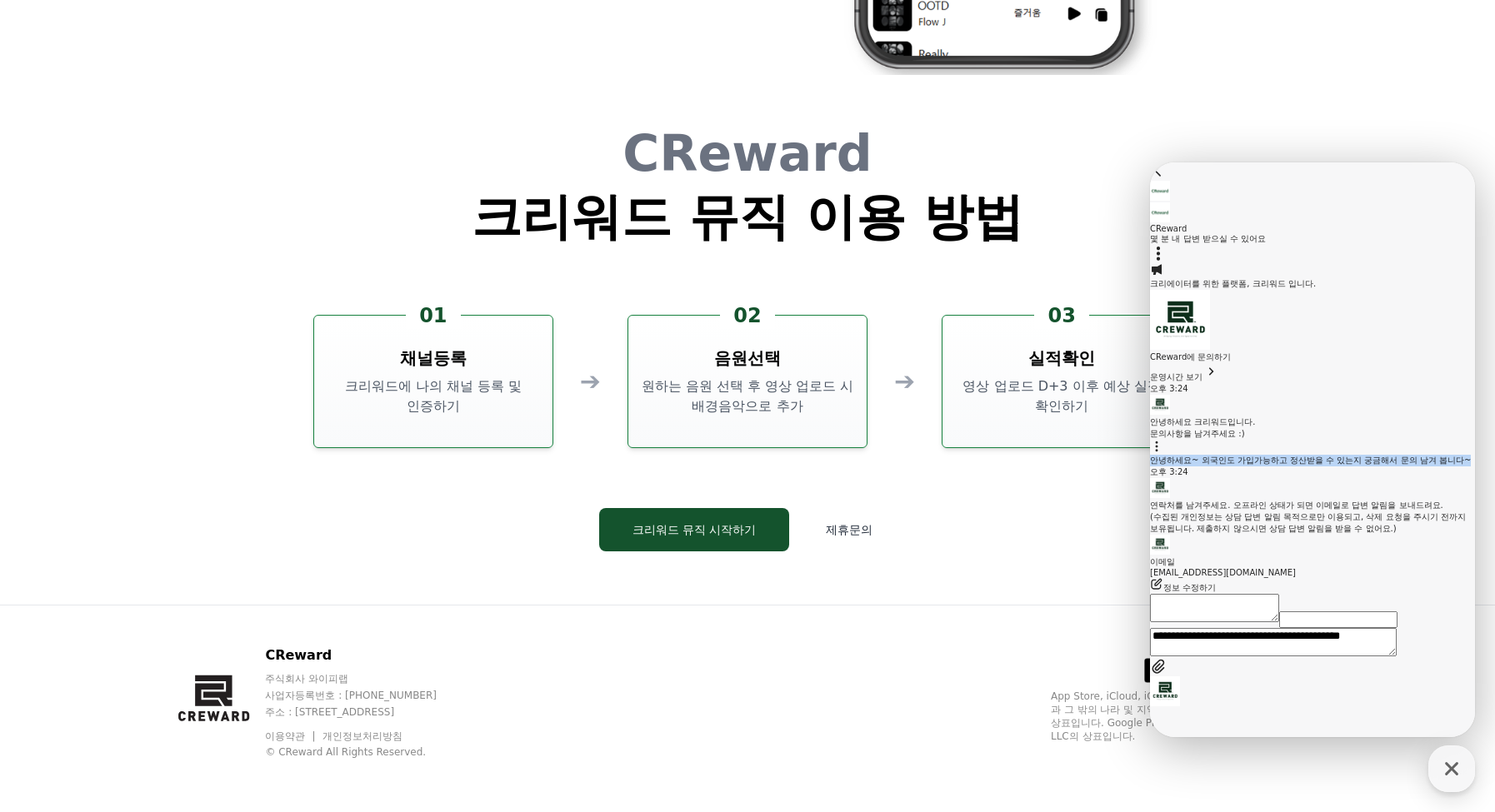
copy div "안녕하세요~ 외국인도 가입가능하고 정산받을 수 있는지 궁금해서 문의 남겨 봅니다~"
click at [1332, 455] on div "안녕하세요~ 외국인도 가입가능하고 정산받을 수 있는지 궁금해서 문의 남겨 봅니다~" at bounding box center [1311, 461] width 325 height 12
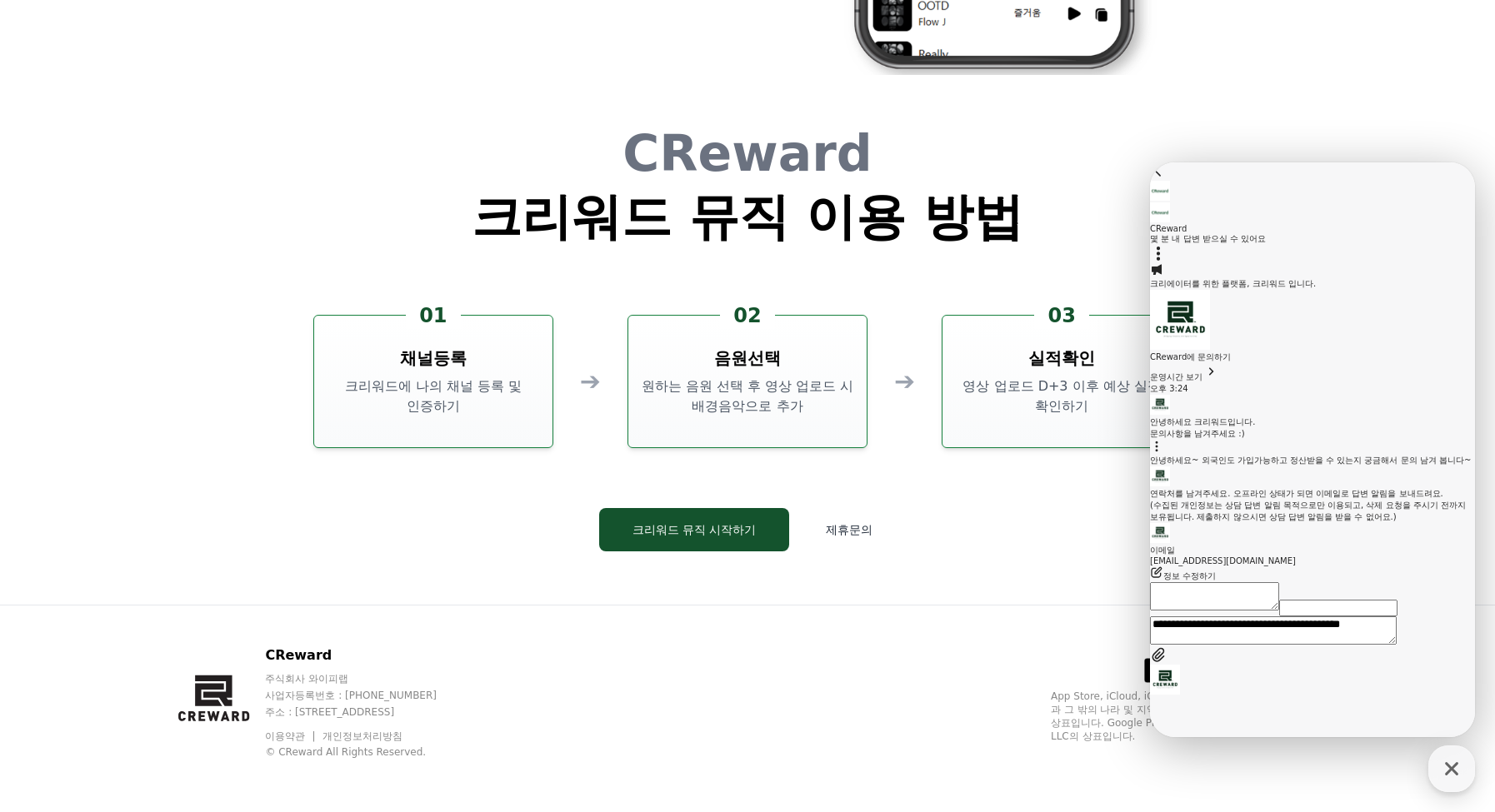
click at [1271, 646] on div "**********" at bounding box center [1311, 631] width 325 height 30
click at [1277, 645] on textarea "**********" at bounding box center [1273, 630] width 247 height 29
paste textarea "**********"
type textarea "**********"
click at [1169, 700] on icon at bounding box center [1159, 690] width 20 height 20
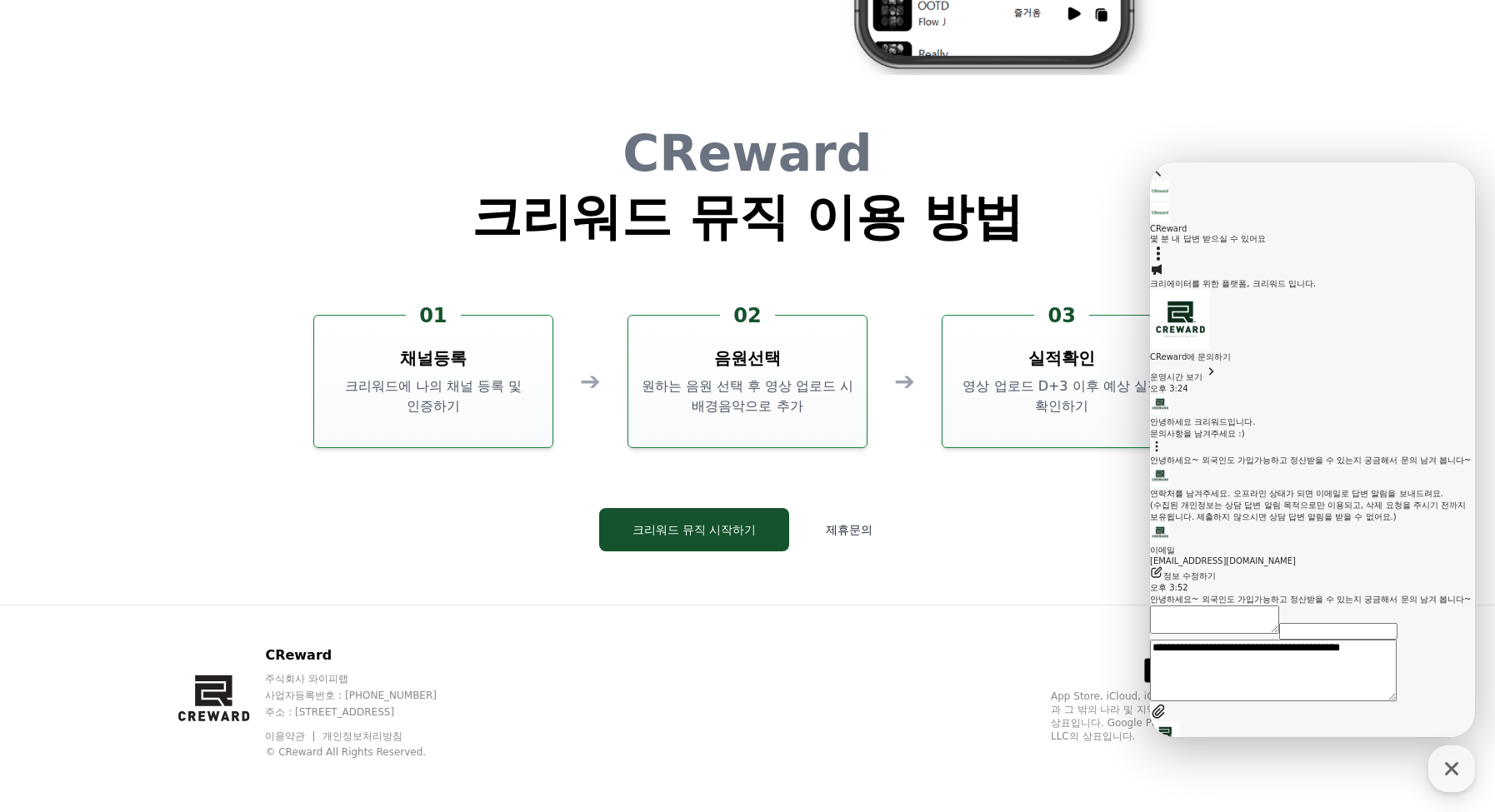
scroll to position [325, 0]
